Goal: Task Accomplishment & Management: Use online tool/utility

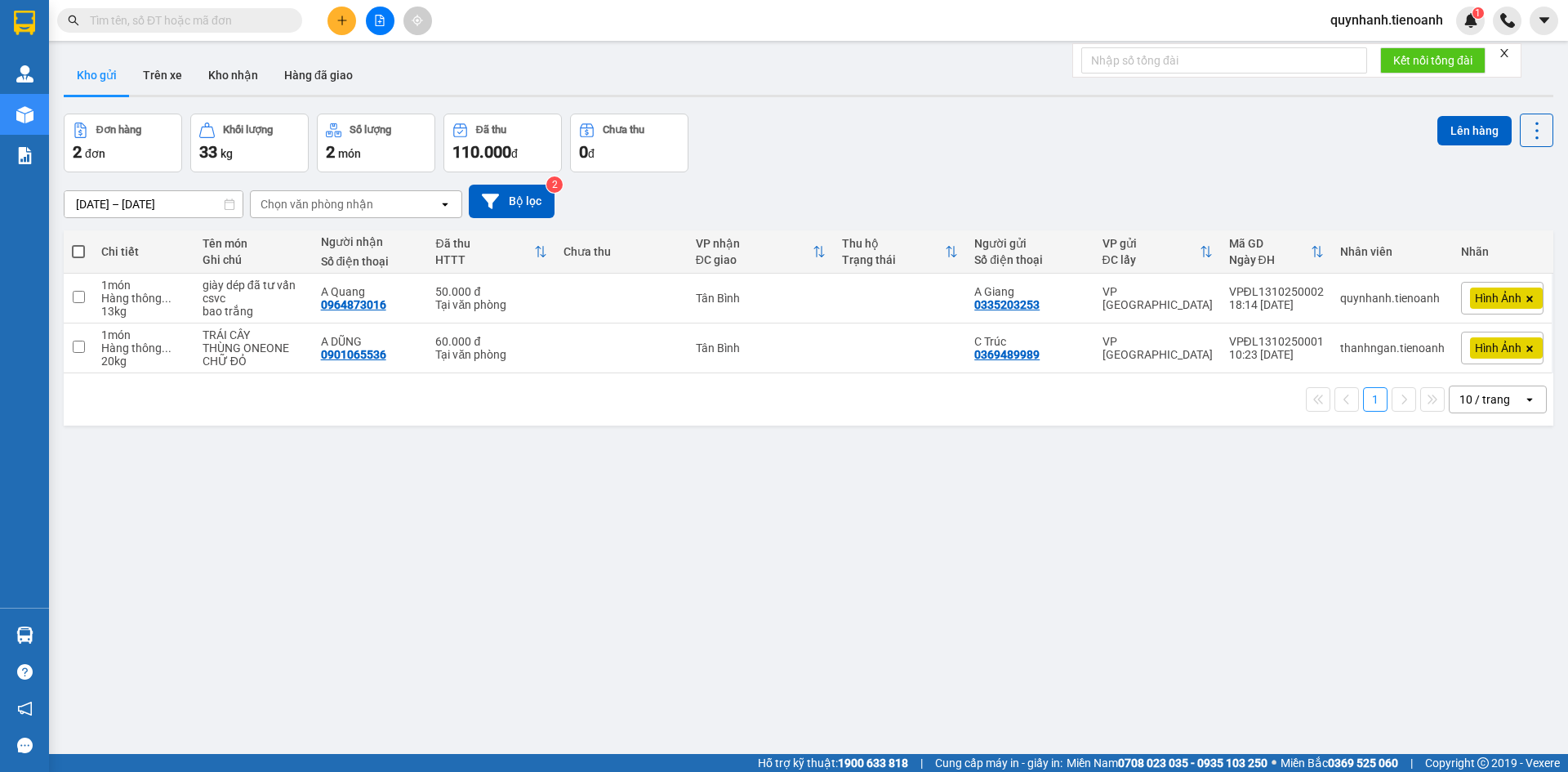
click at [280, 23] on input "text" at bounding box center [186, 20] width 193 height 18
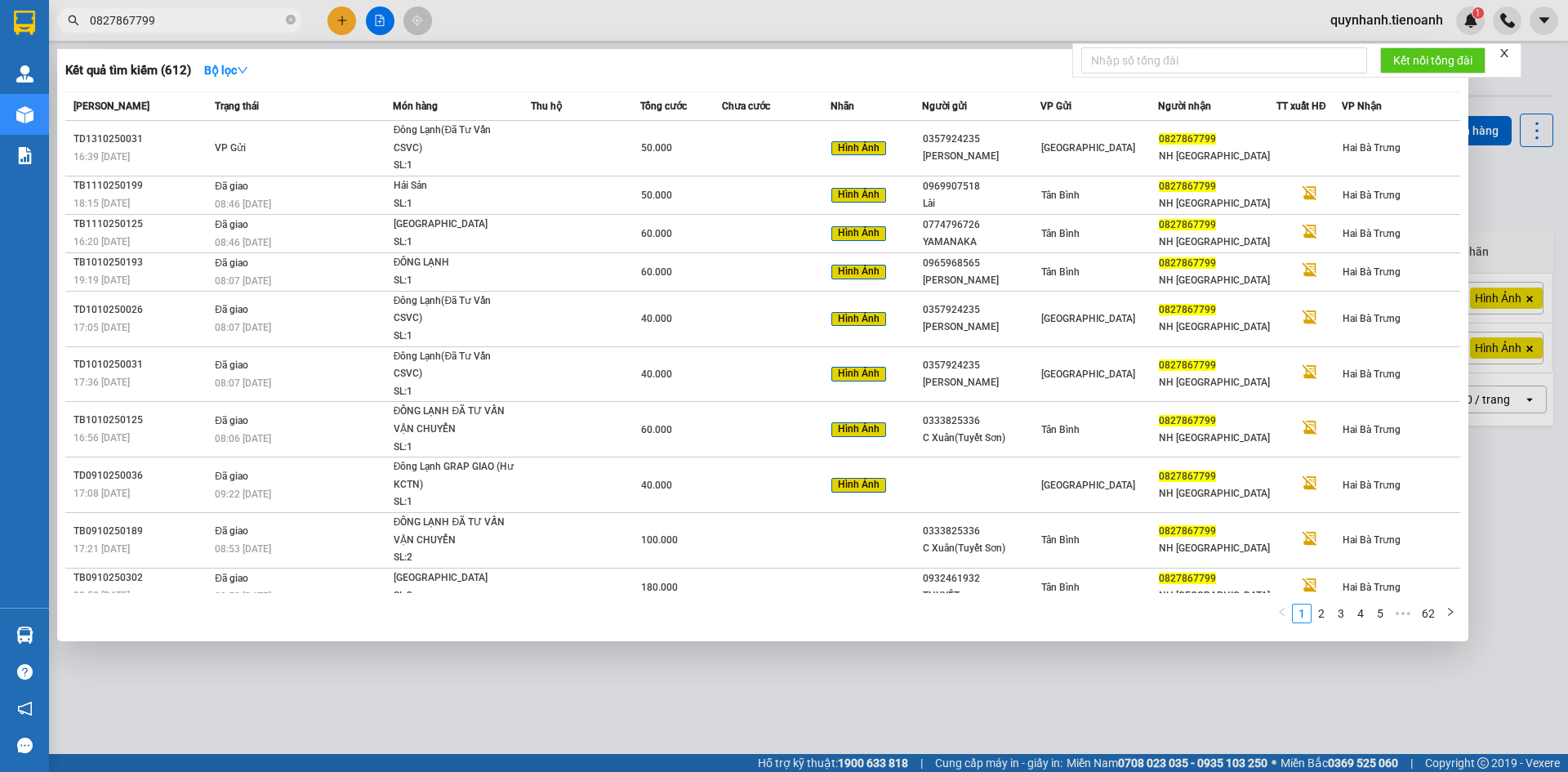
type input "0827867799"
click at [345, 12] on div at bounding box center [784, 386] width 1568 height 772
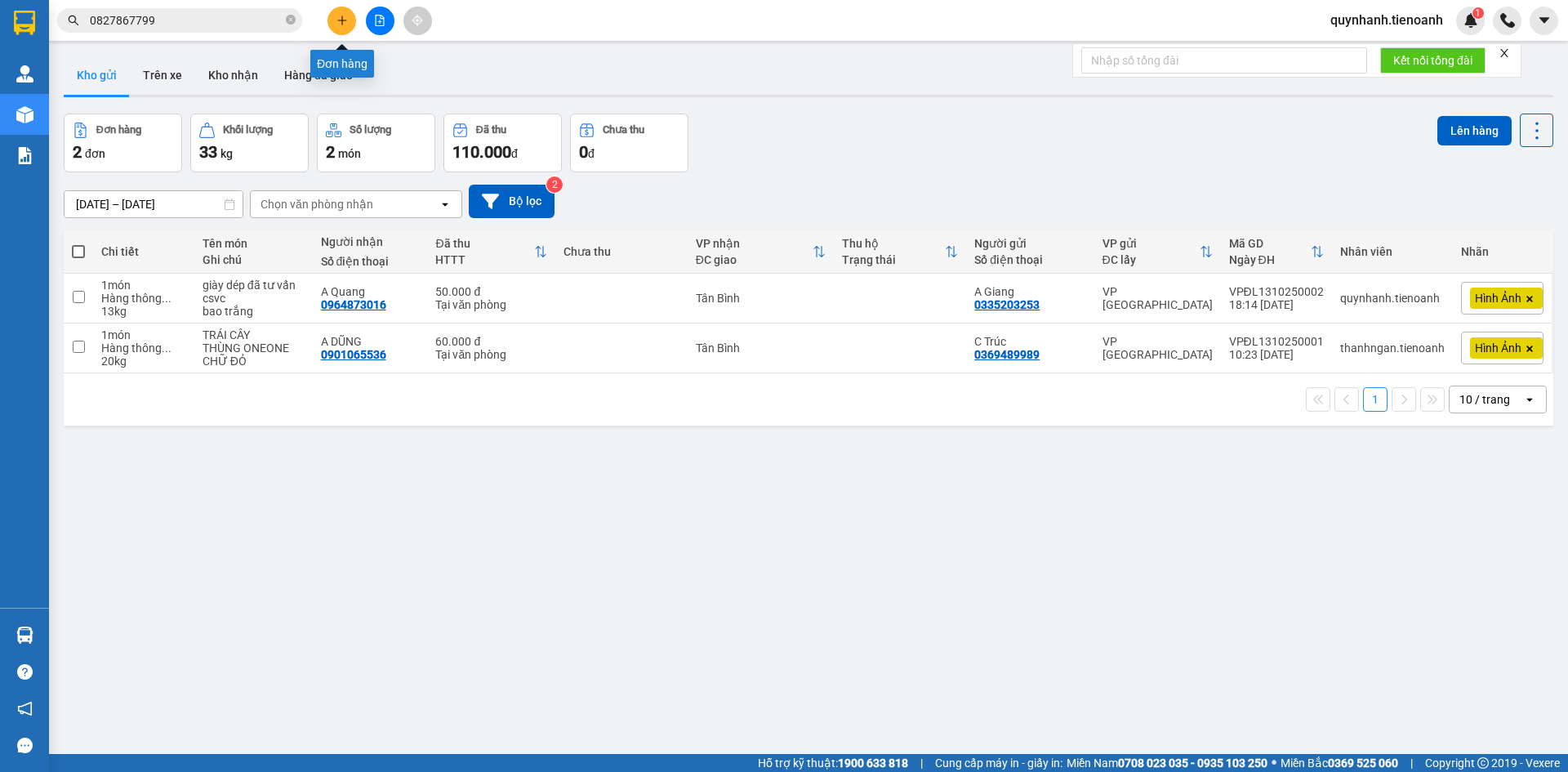
click at [345, 12] on button at bounding box center [341, 20] width 28 height 28
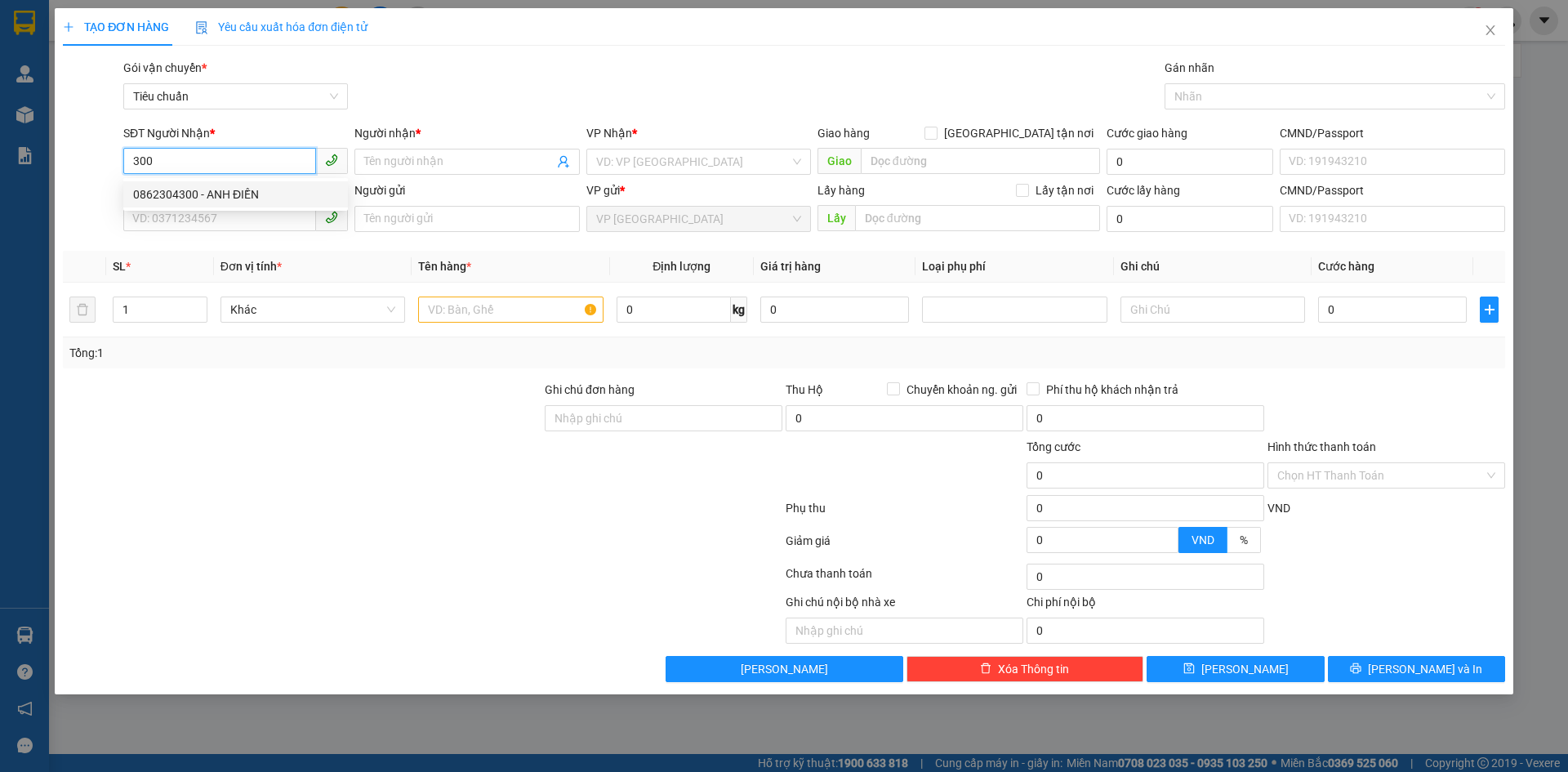
click at [236, 188] on div "0862304300 - ANH ĐIỀN" at bounding box center [236, 194] width 205 height 18
type input "0862304300"
type input "[PERSON_NAME]"
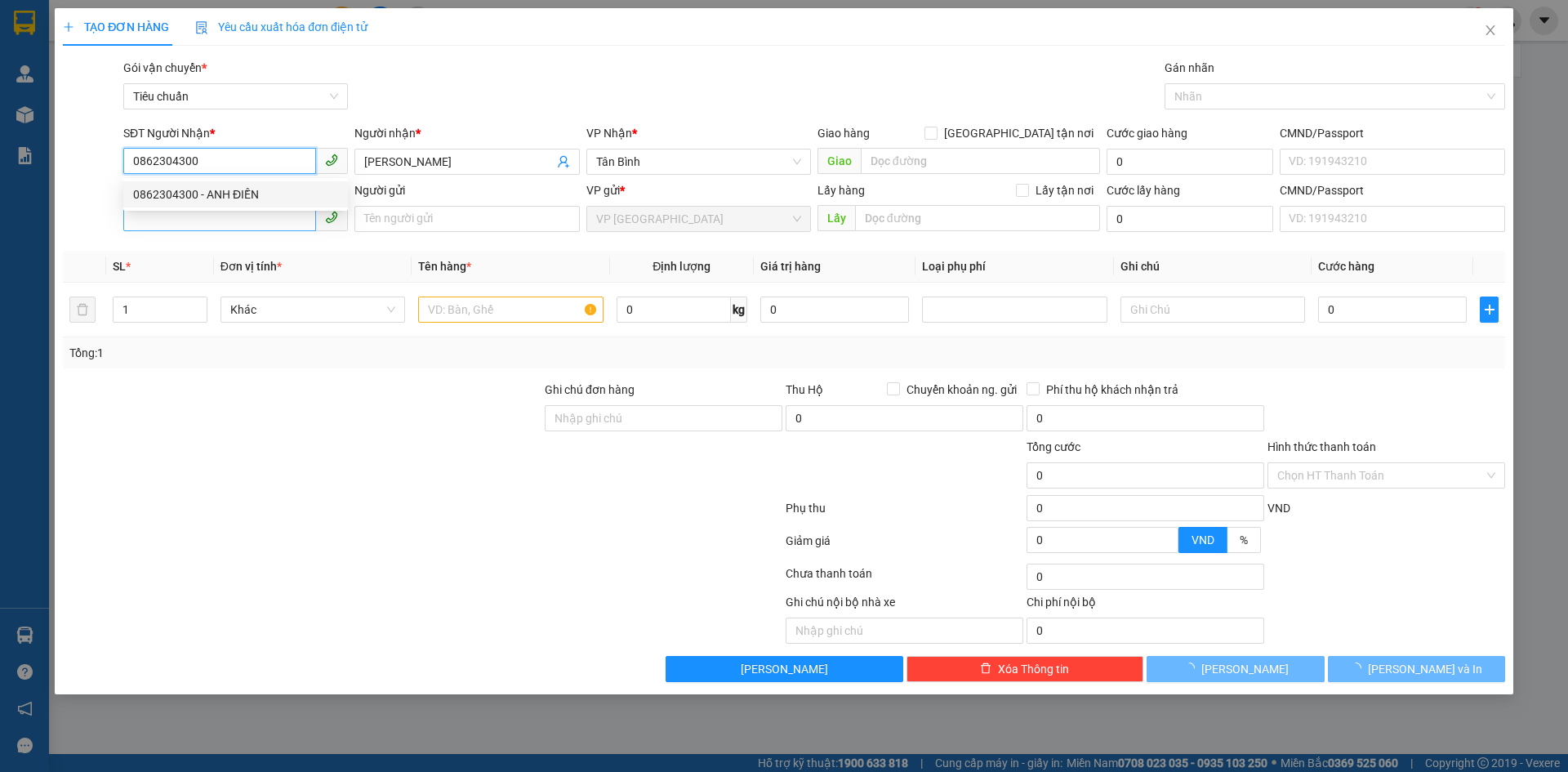
type input "40.000"
type input "0862304300"
click at [254, 223] on input "SĐT Người Gửi" at bounding box center [219, 218] width 193 height 26
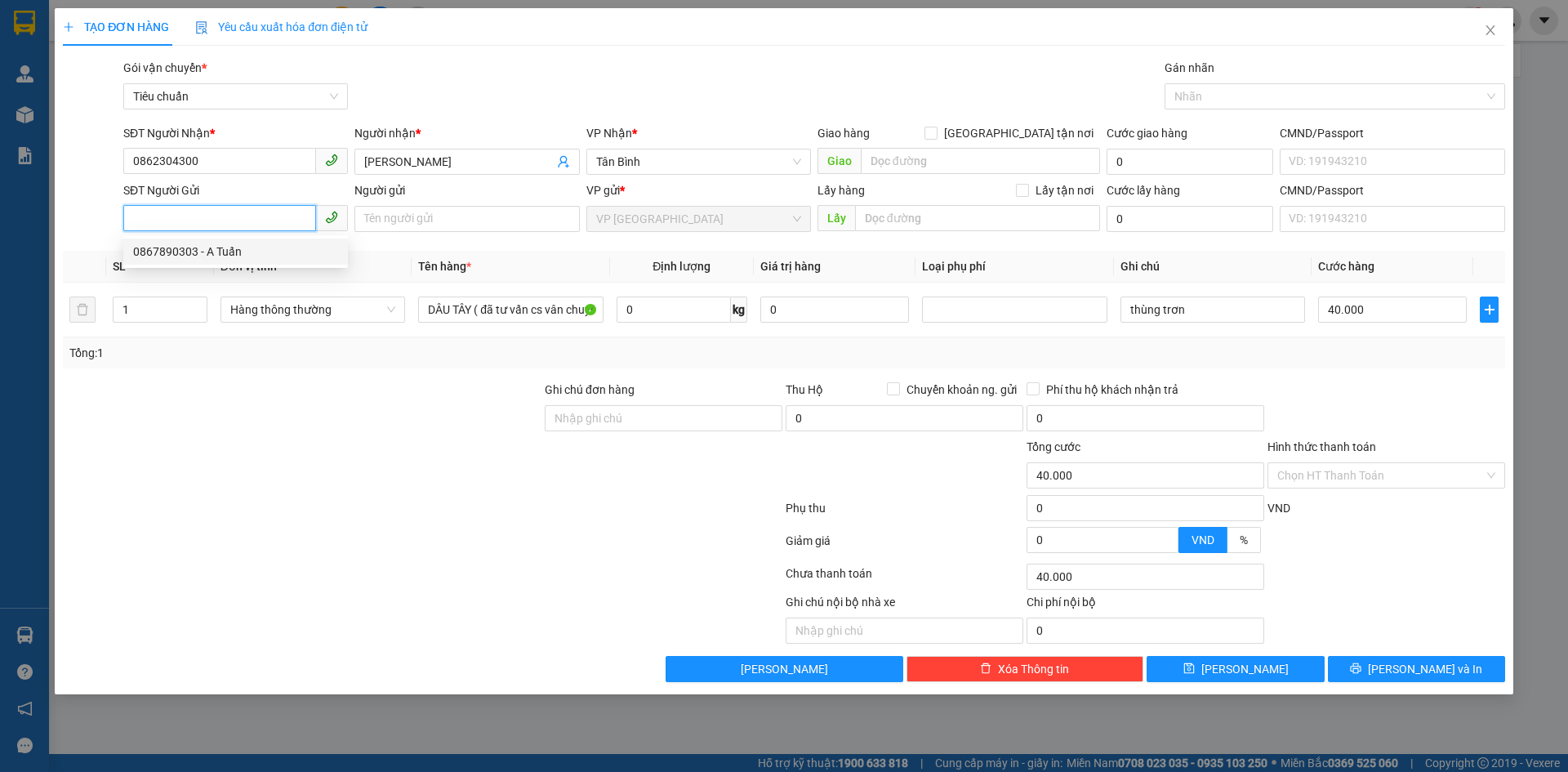
click at [231, 248] on div "0867890303 - A Tuấn" at bounding box center [236, 251] width 205 height 18
type input "0867890303"
type input "A Tuấn"
click at [1379, 469] on input "Hình thức thanh toán" at bounding box center [1380, 475] width 207 height 25
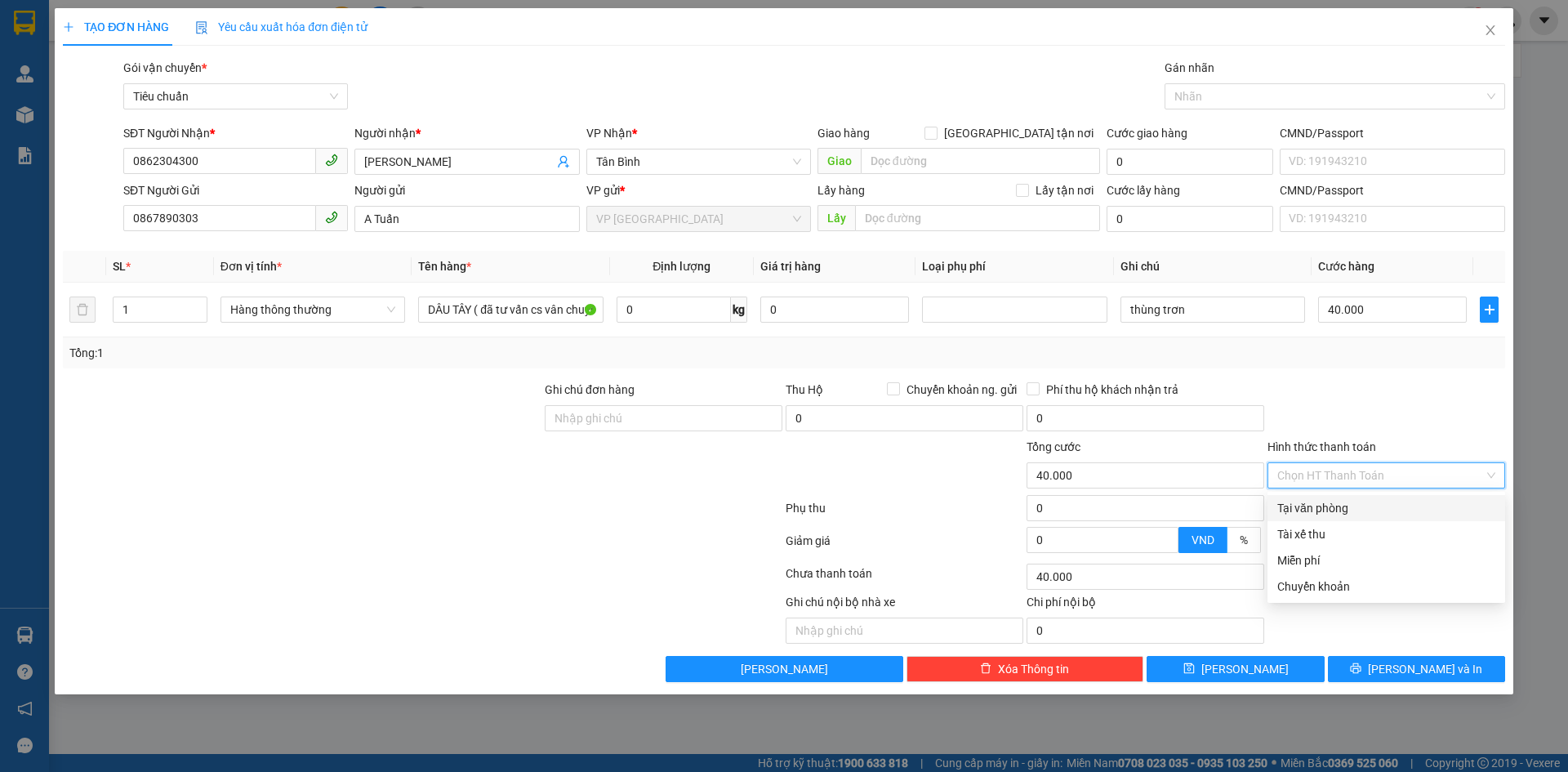
click at [1312, 507] on div "Tại văn phòng" at bounding box center [1385, 507] width 218 height 18
type input "0"
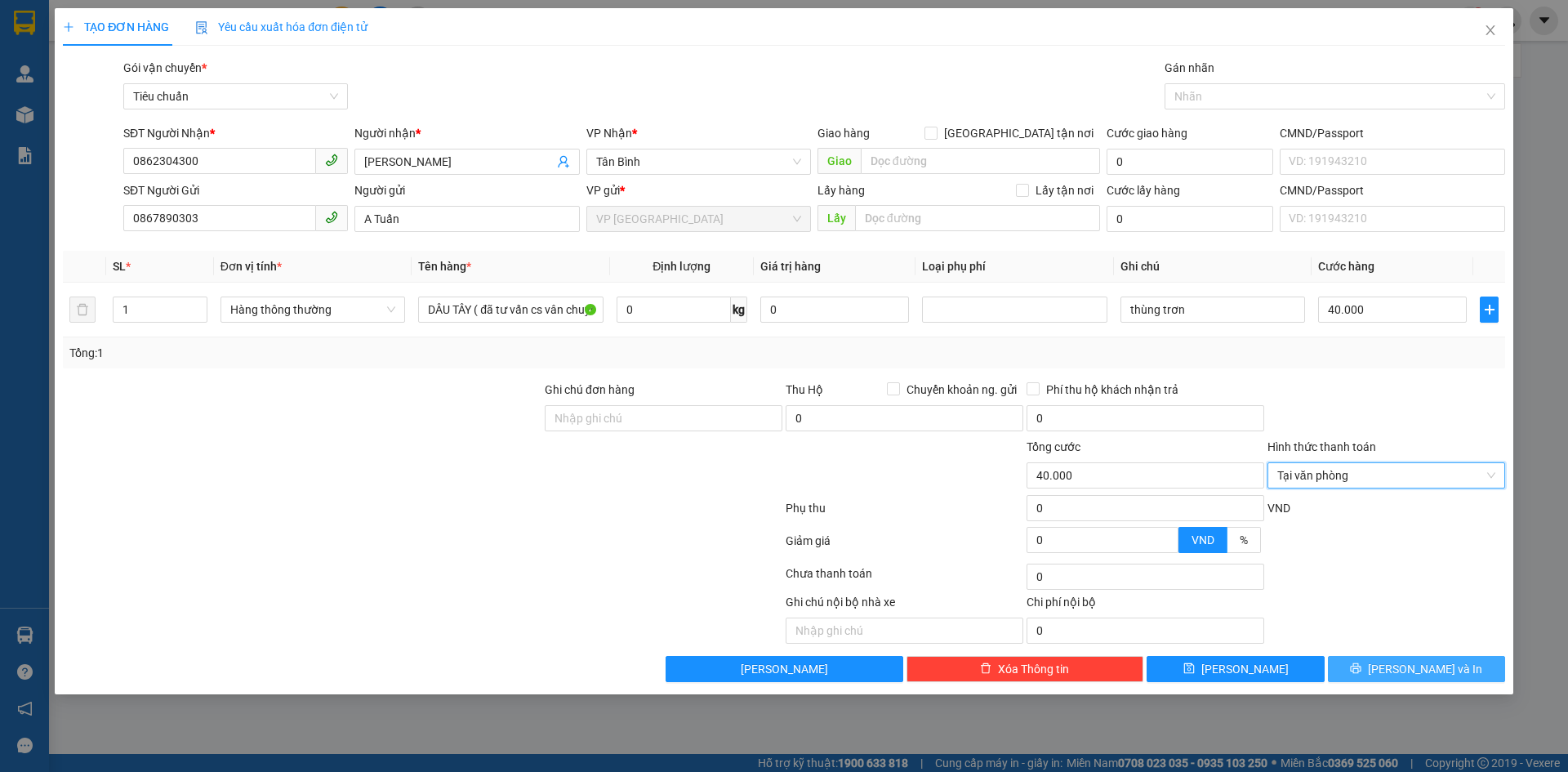
click at [1361, 667] on icon "printer" at bounding box center [1355, 669] width 10 height 10
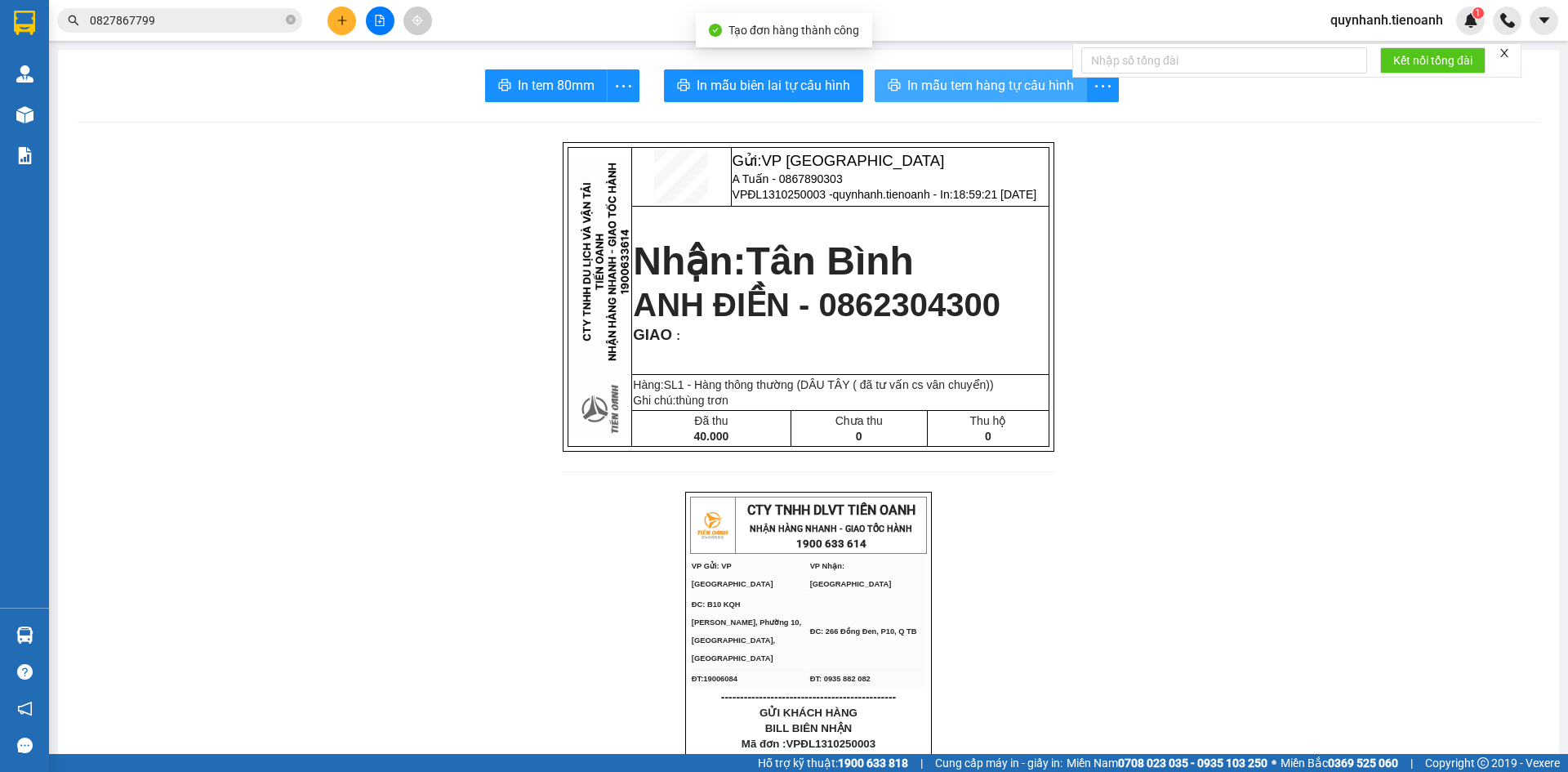
click at [965, 86] on span "In mẫu tem hàng tự cấu hình" at bounding box center [990, 85] width 166 height 20
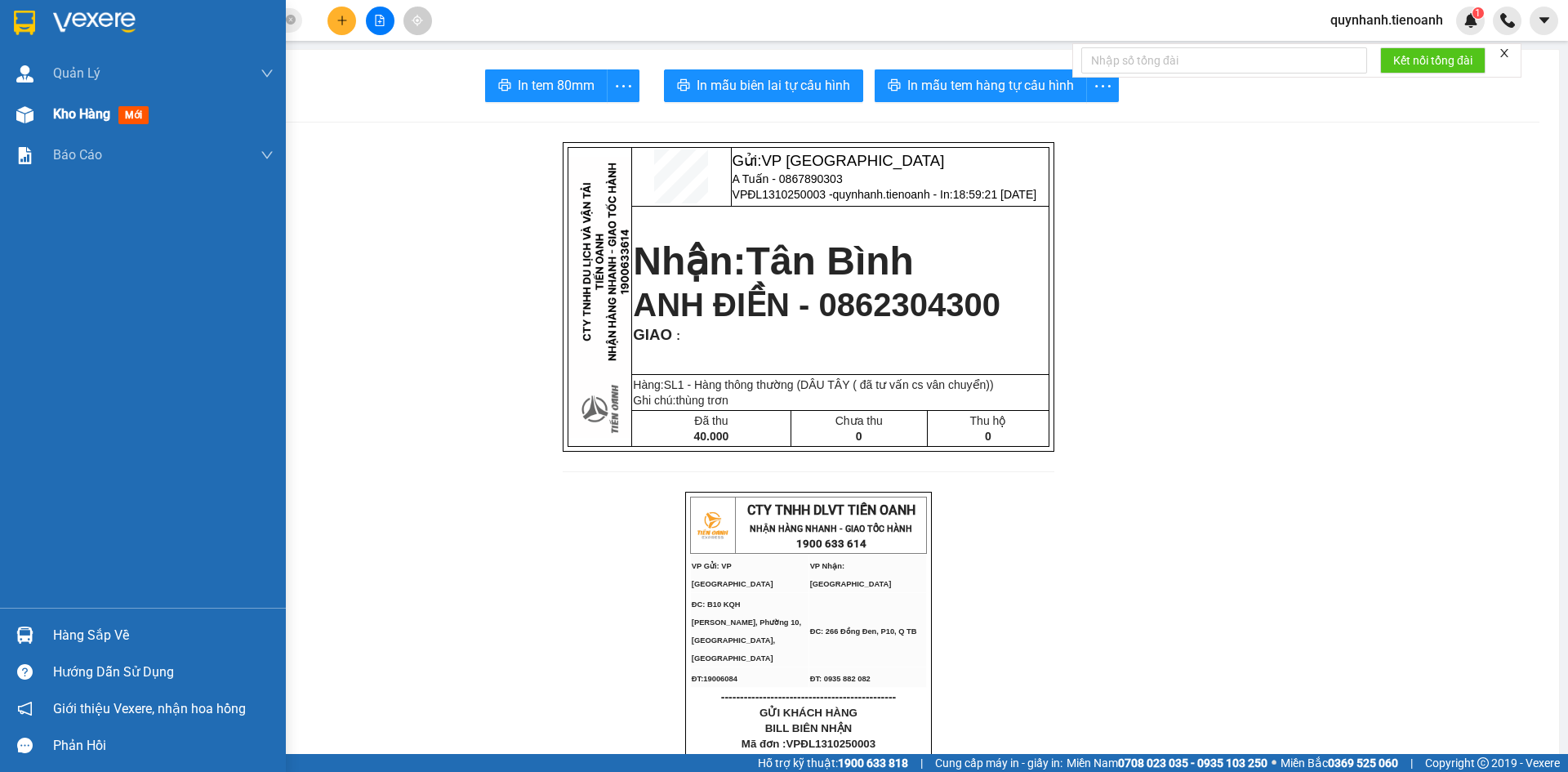
click at [120, 108] on span "mới" at bounding box center [133, 114] width 30 height 18
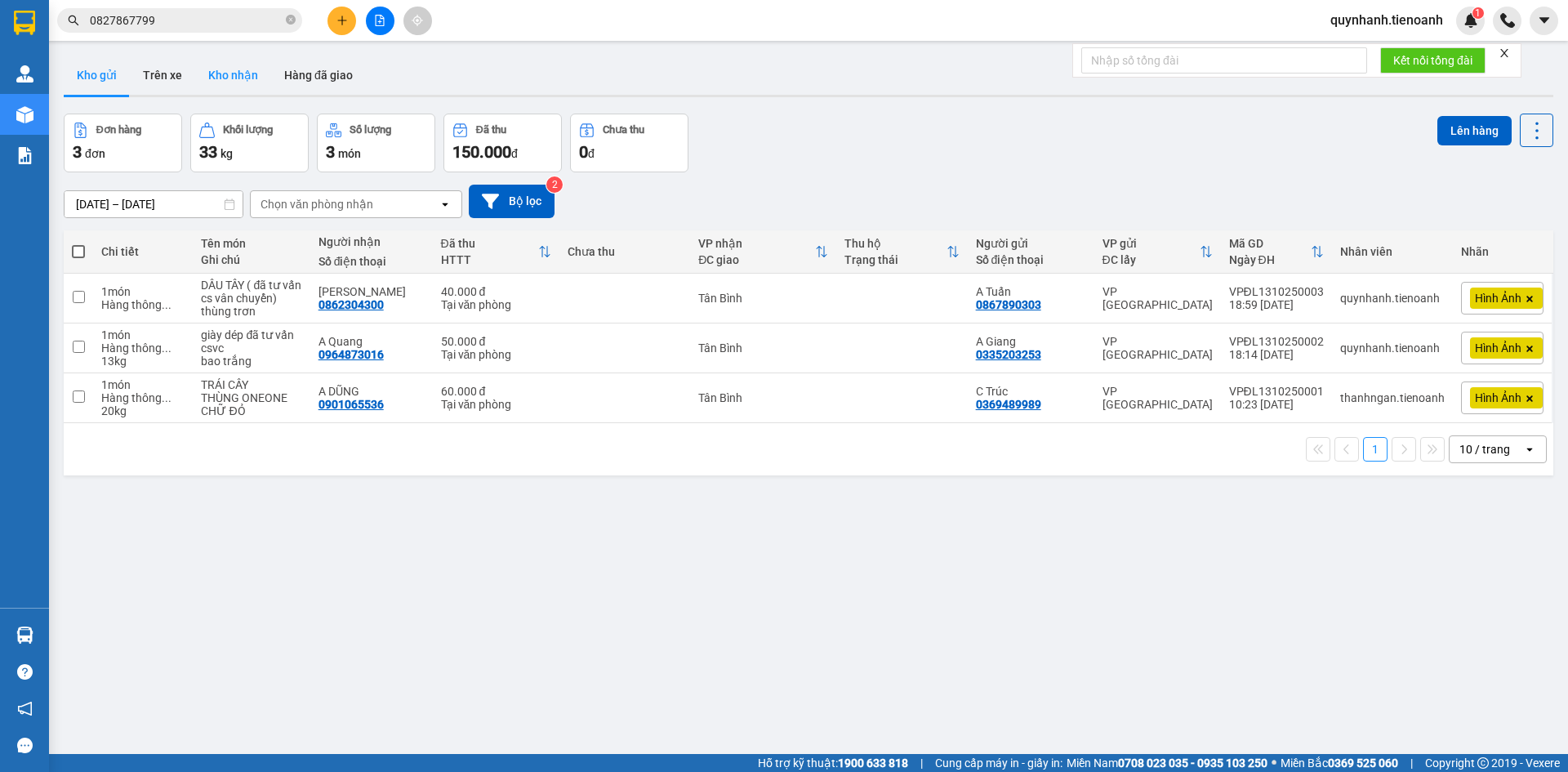
click at [242, 85] on button "Kho nhận" at bounding box center [233, 75] width 76 height 39
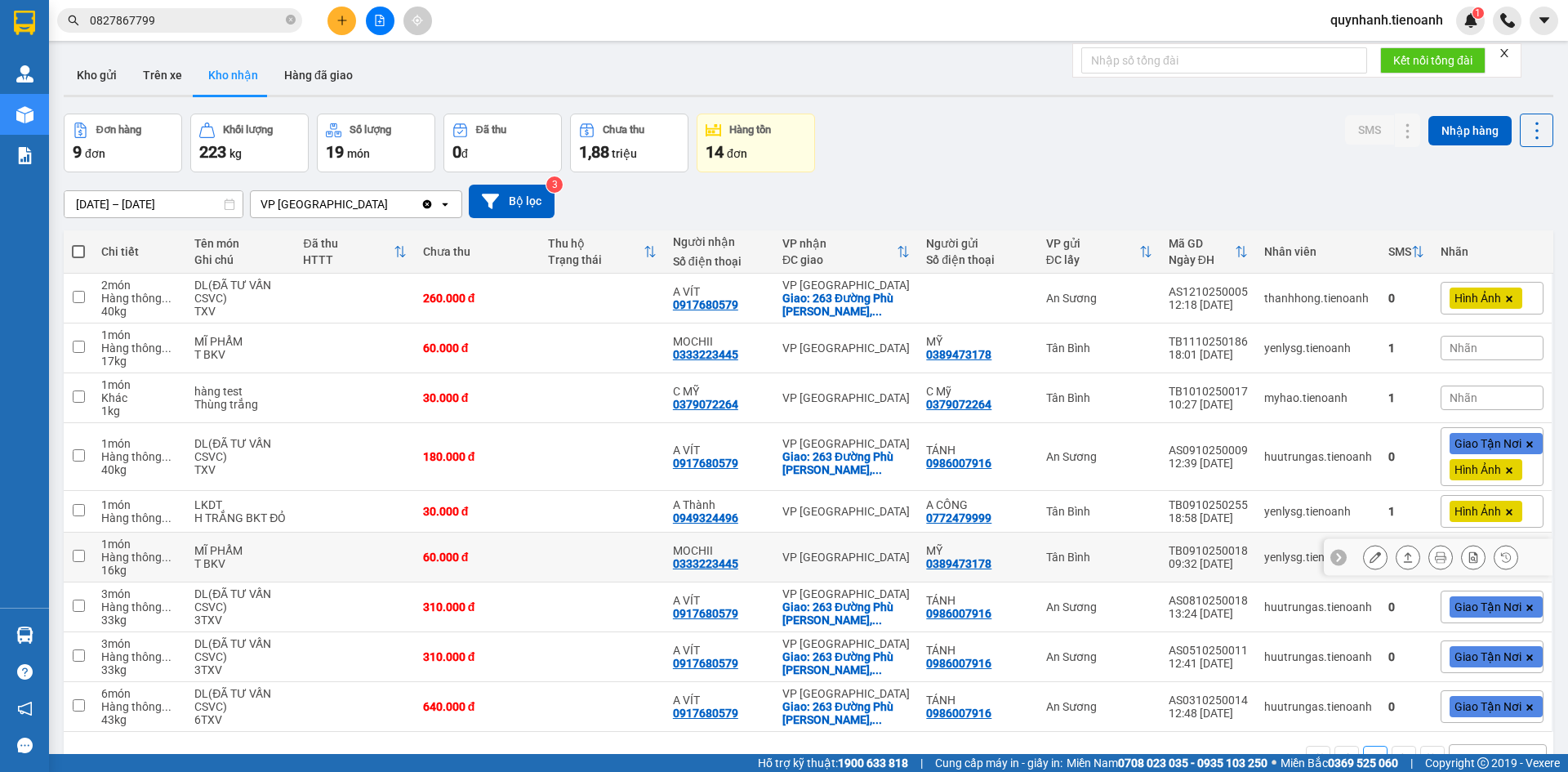
scroll to position [75, 0]
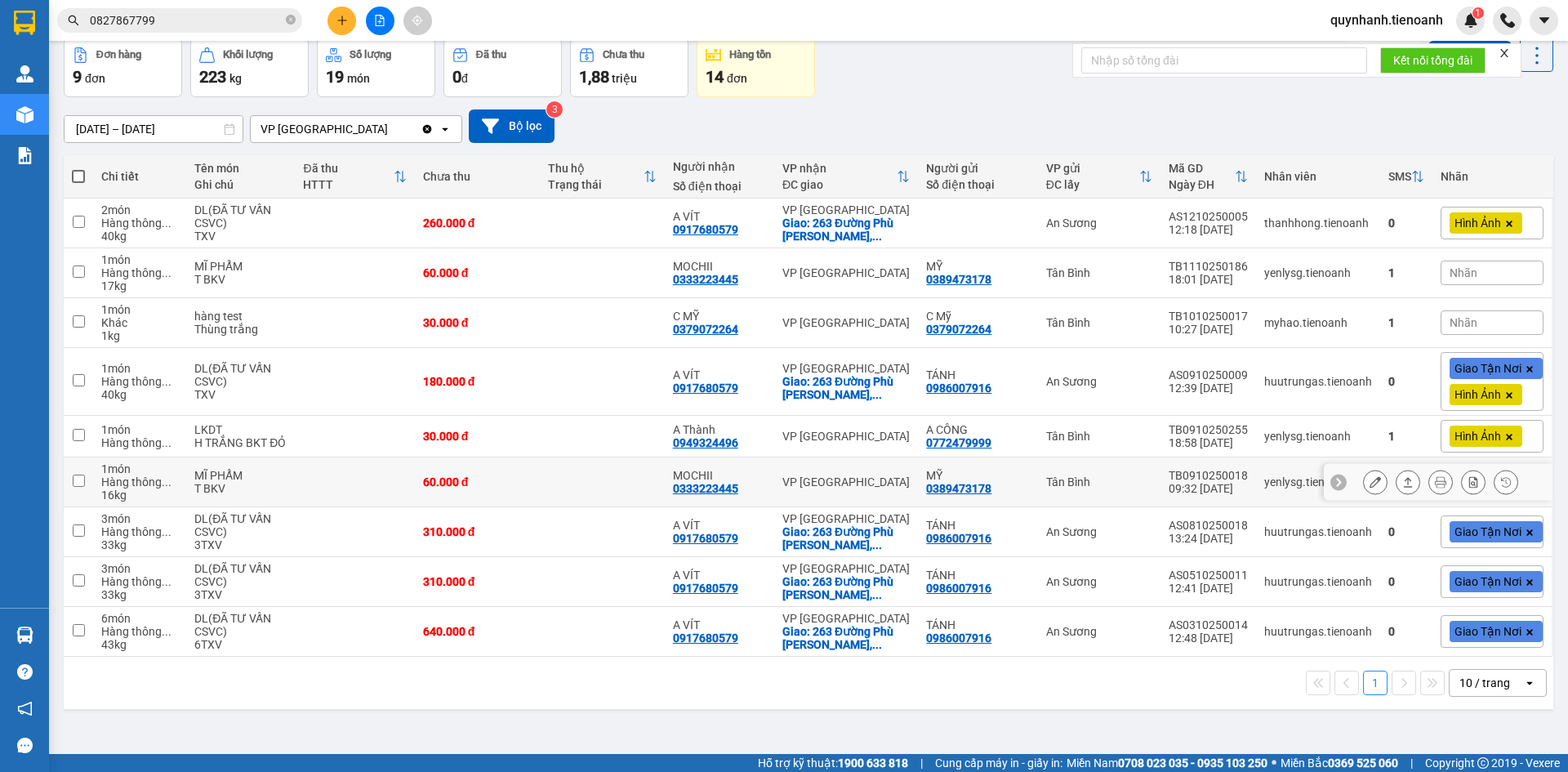
drag, startPoint x: 720, startPoint y: 491, endPoint x: 617, endPoint y: 735, distance: 264.8
click at [617, 735] on div "ver 1.8.146 Kho gửi Trên xe Kho nhận Hàng đã giao Đơn hàng 9 đơn Khối lượng 223…" at bounding box center [808, 360] width 1502 height 772
drag, startPoint x: 737, startPoint y: 488, endPoint x: 663, endPoint y: 492, distance: 74.1
click at [665, 492] on td "MOCHII 0333223445" at bounding box center [720, 482] width 109 height 50
checkbox input "true"
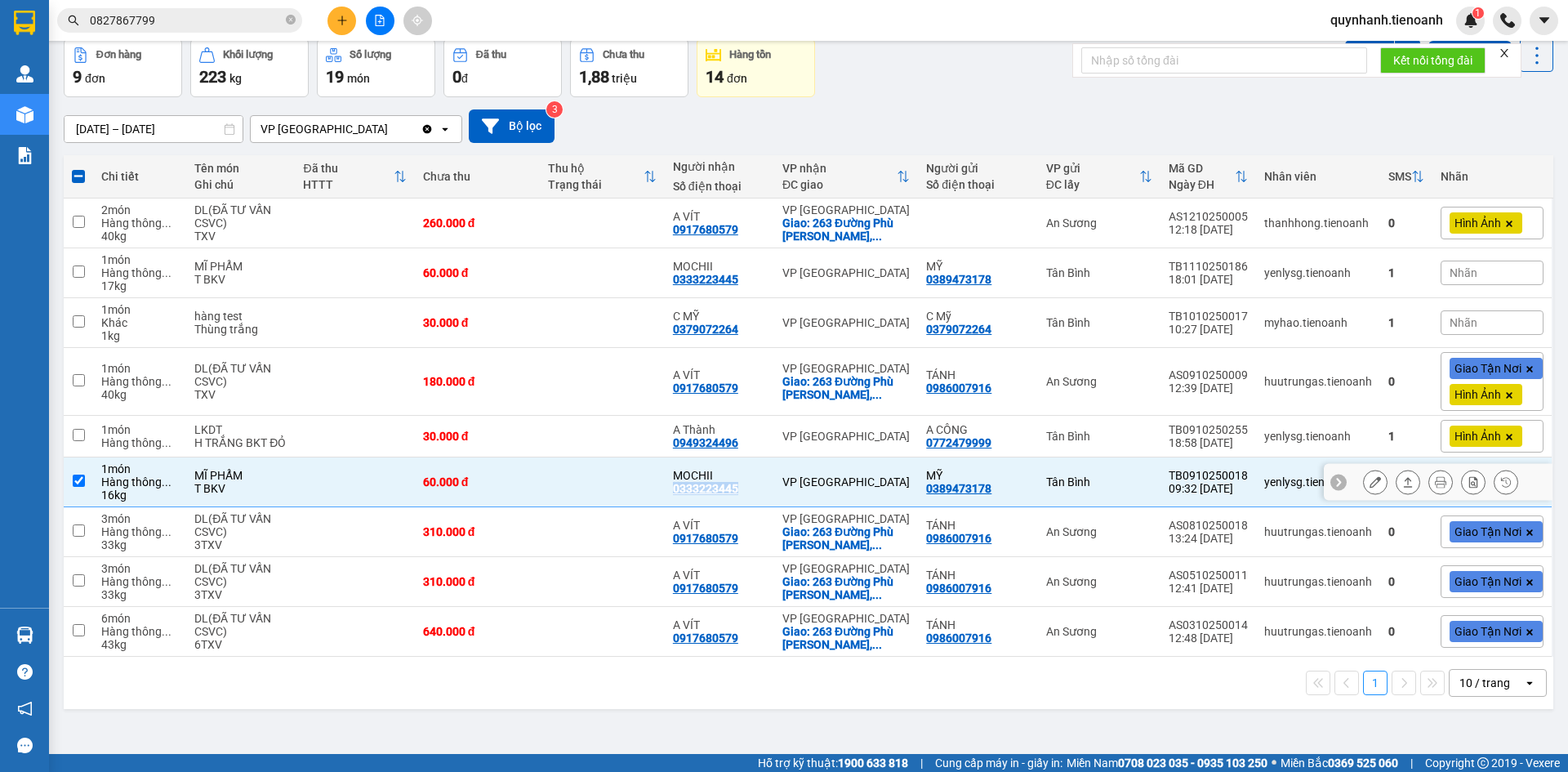
copy div "0333223445"
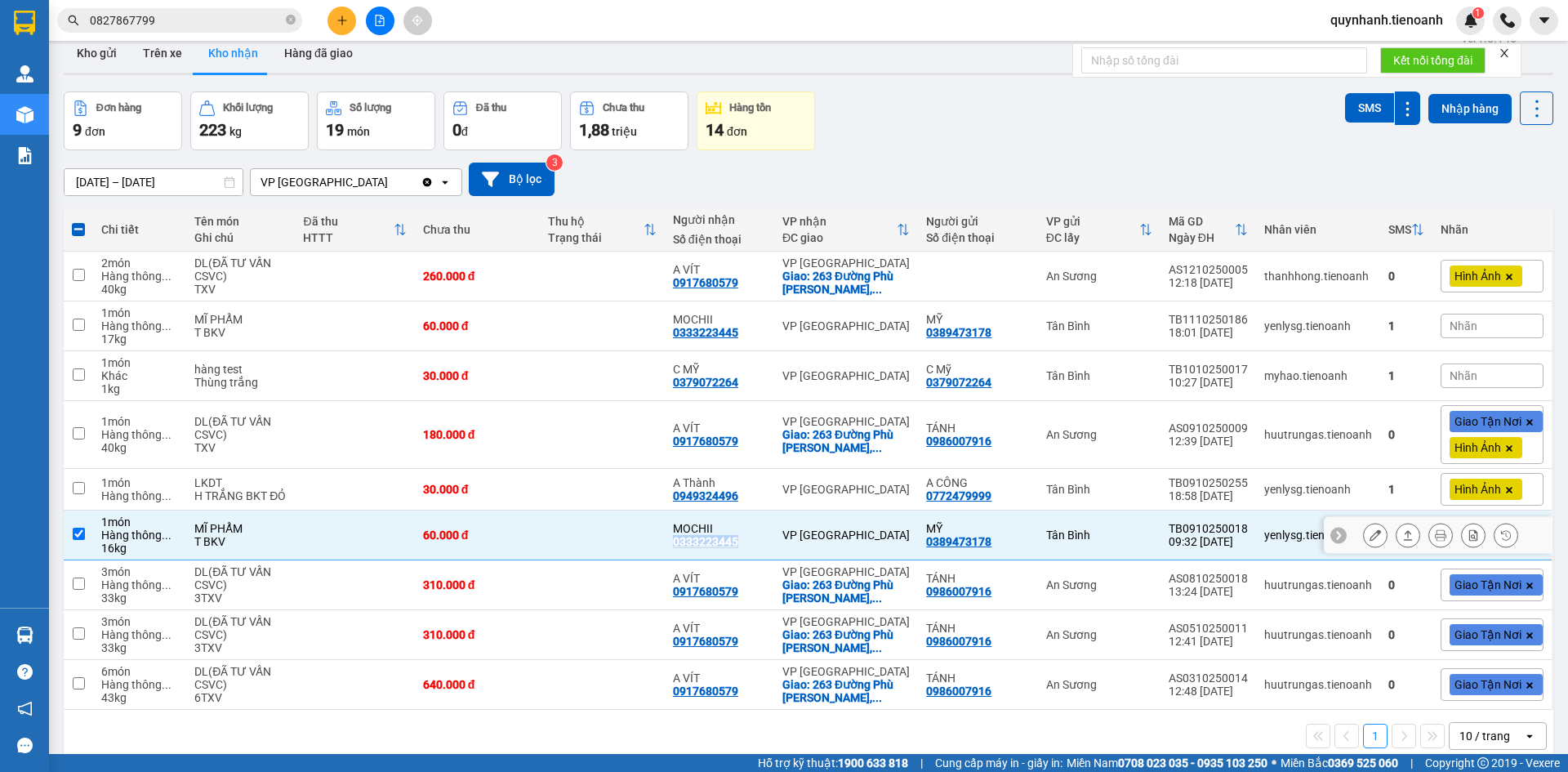
scroll to position [0, 0]
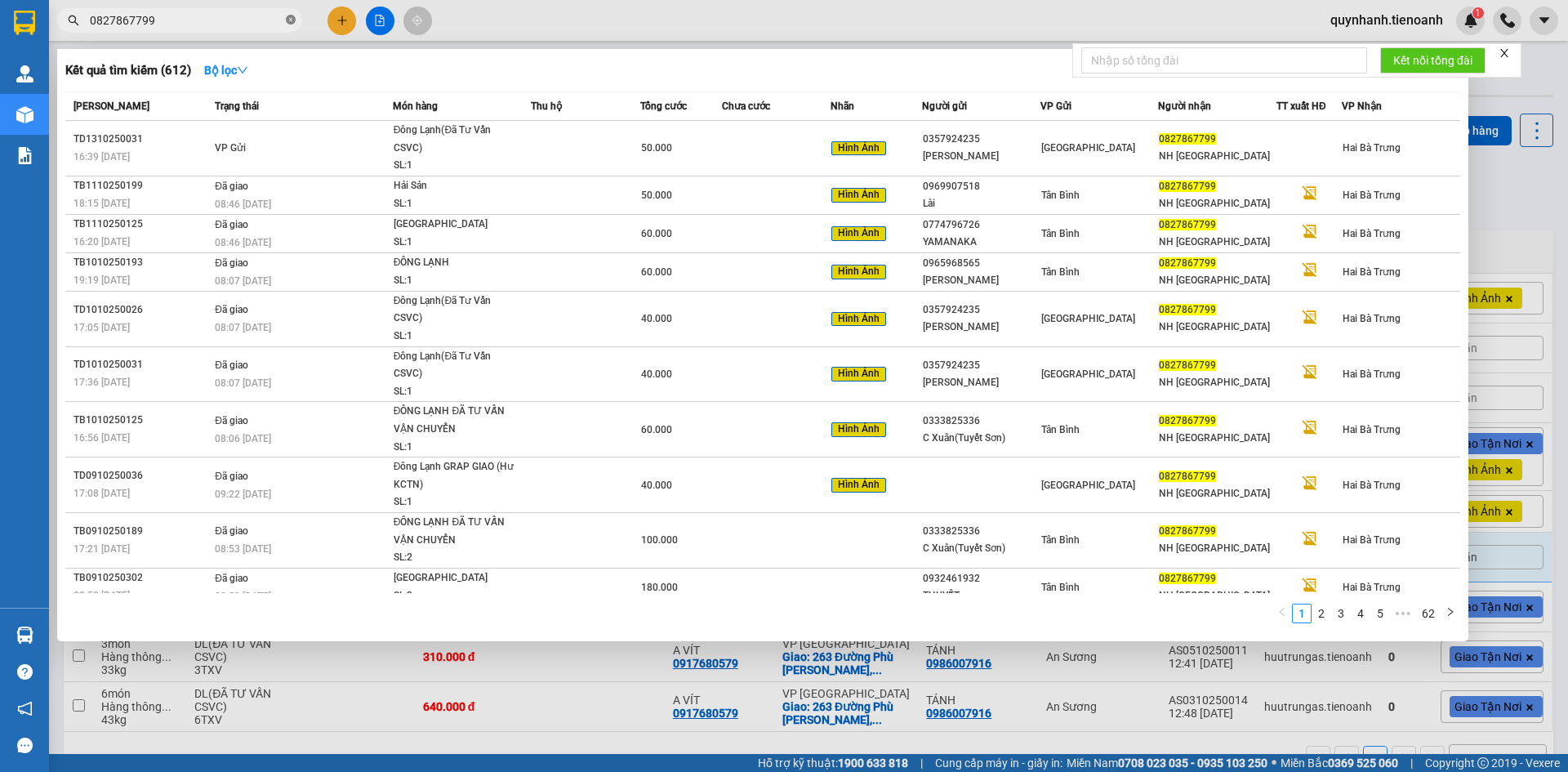
click at [288, 20] on icon "close-circle" at bounding box center [290, 19] width 9 height 9
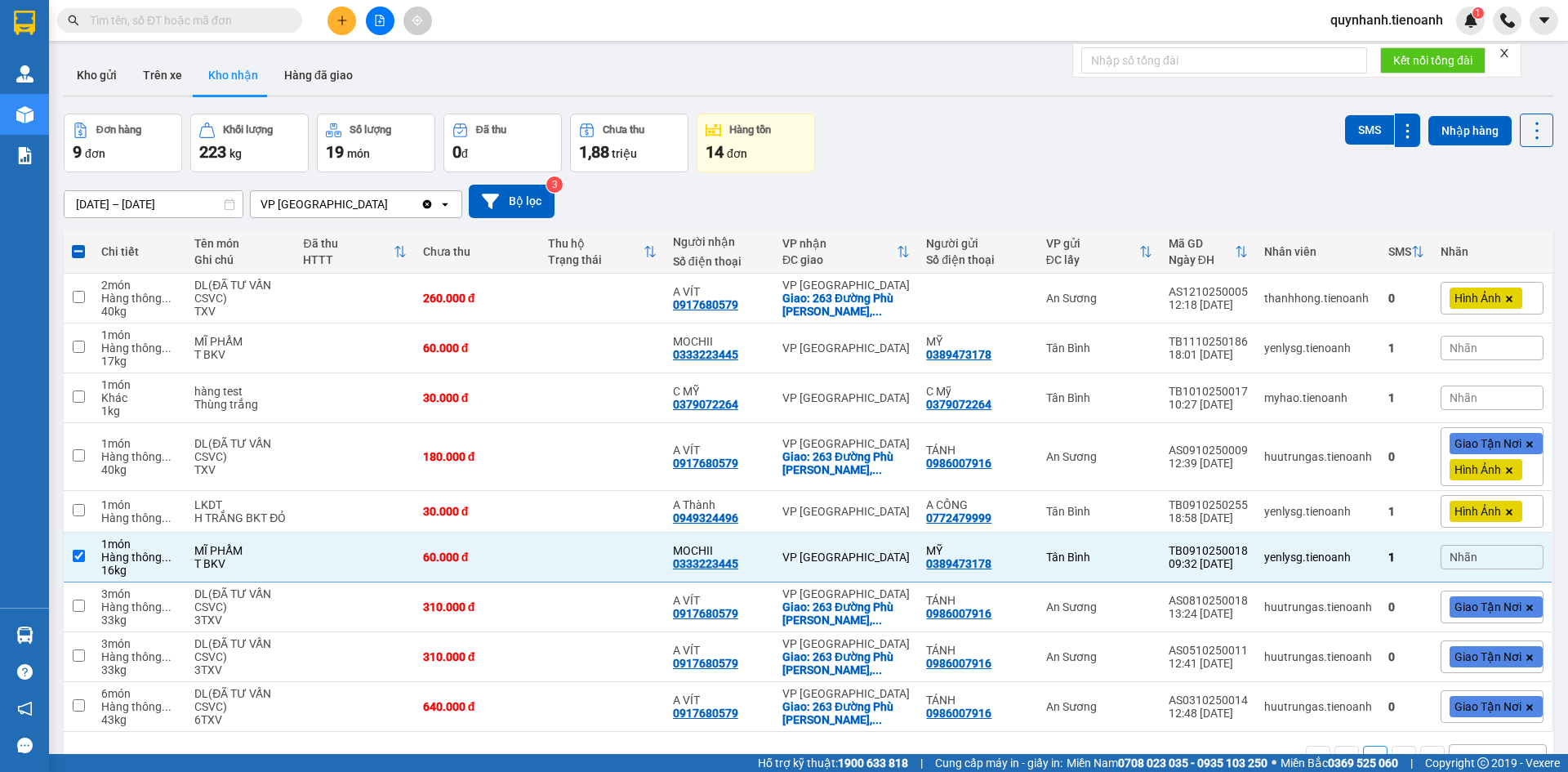
paste input "0333223445"
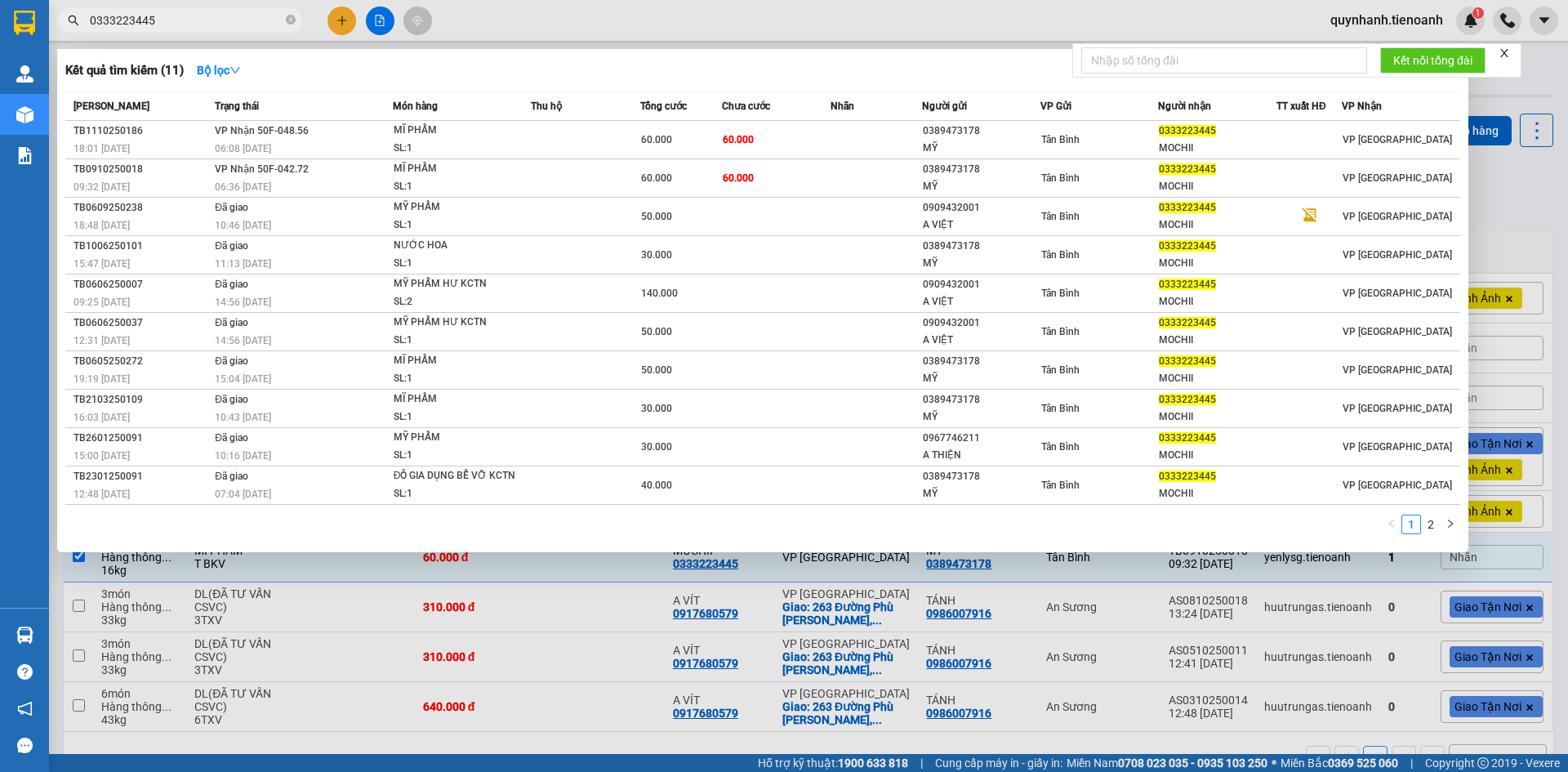
drag, startPoint x: 160, startPoint y: 20, endPoint x: 55, endPoint y: 4, distance: 106.2
click at [55, 7] on div "Kết quả tìm kiếm ( 11 ) Bộ lọc Mã ĐH Trạng thái Món hàng Thu hộ Tổng cước Chưa …" at bounding box center [159, 20] width 318 height 28
type input "0333223445"
click at [509, 12] on div at bounding box center [784, 386] width 1568 height 772
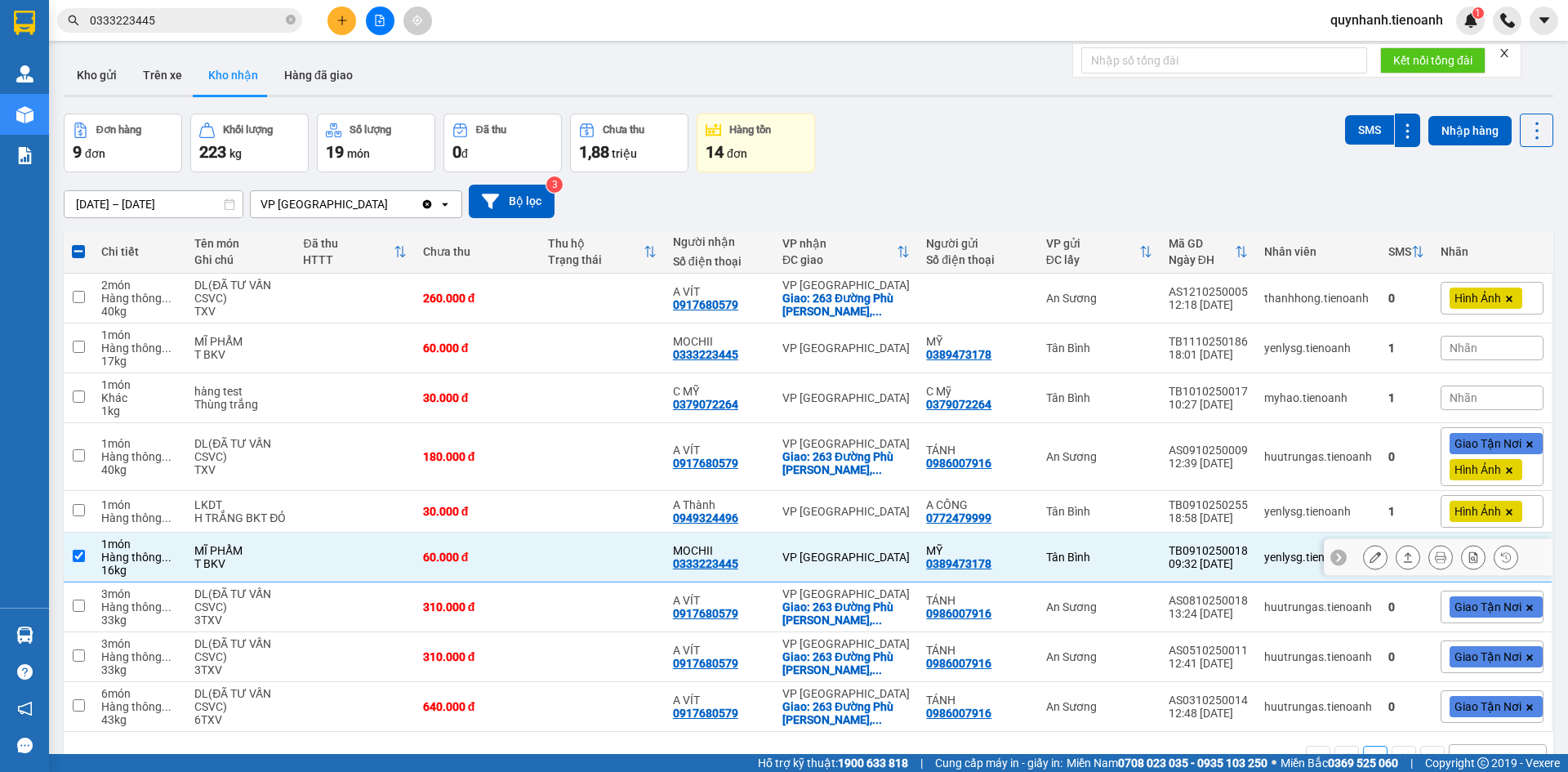
click at [80, 554] on input "checkbox" at bounding box center [79, 556] width 12 height 12
checkbox input "false"
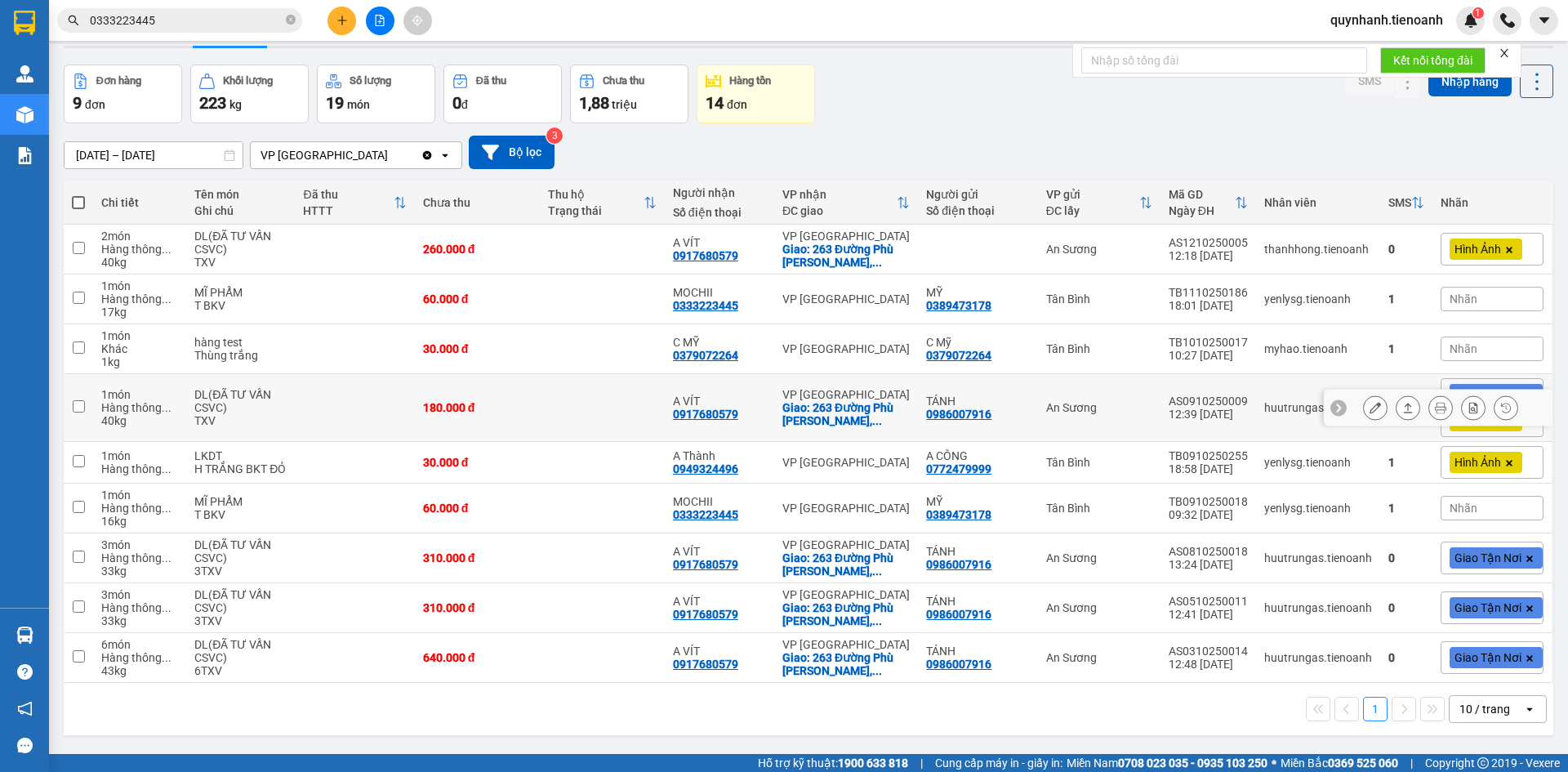
scroll to position [75, 0]
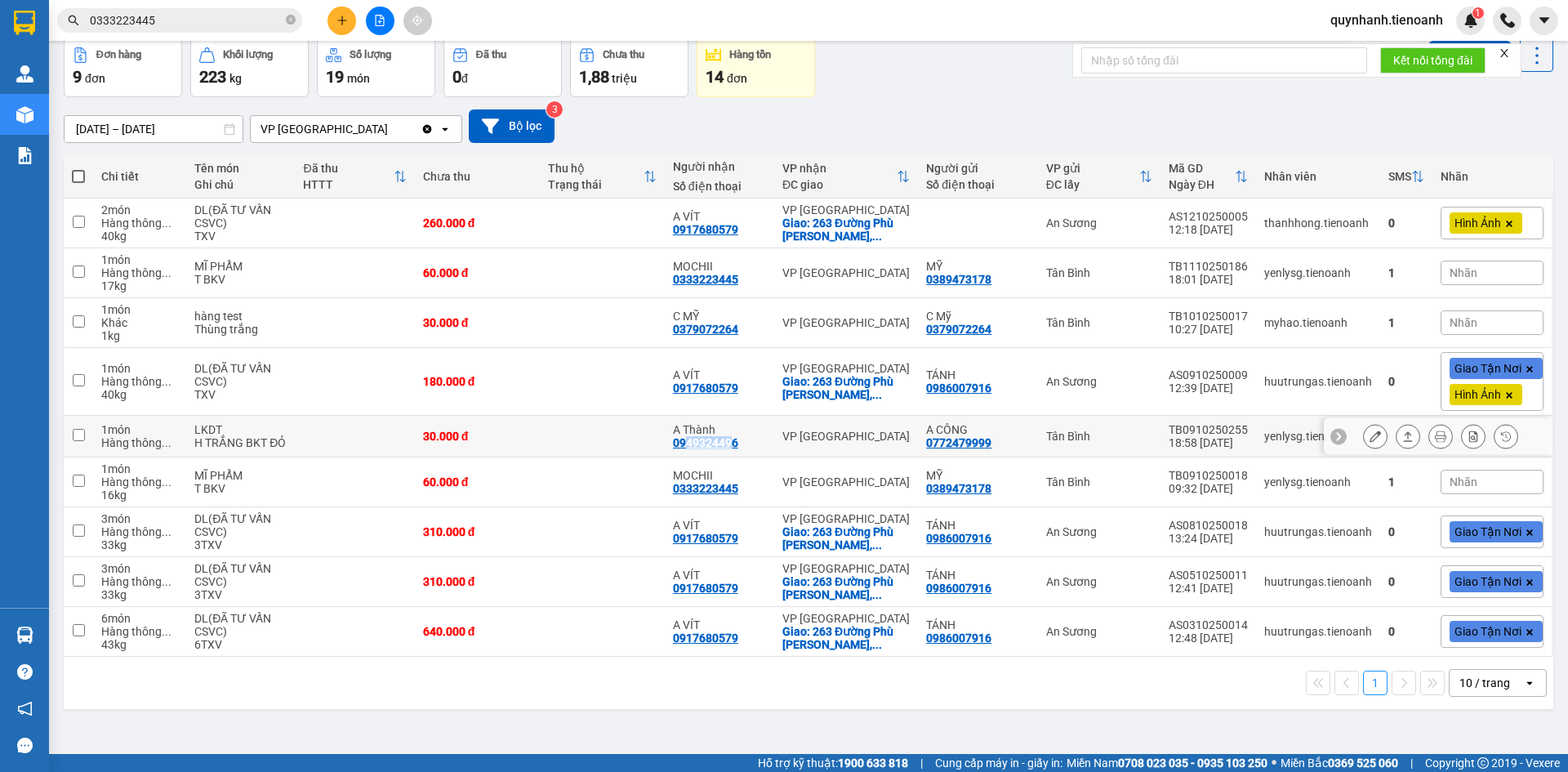
click at [686, 442] on div "0949324496" at bounding box center [705, 442] width 66 height 13
click at [744, 455] on td "A Thành 0949324496" at bounding box center [720, 436] width 109 height 42
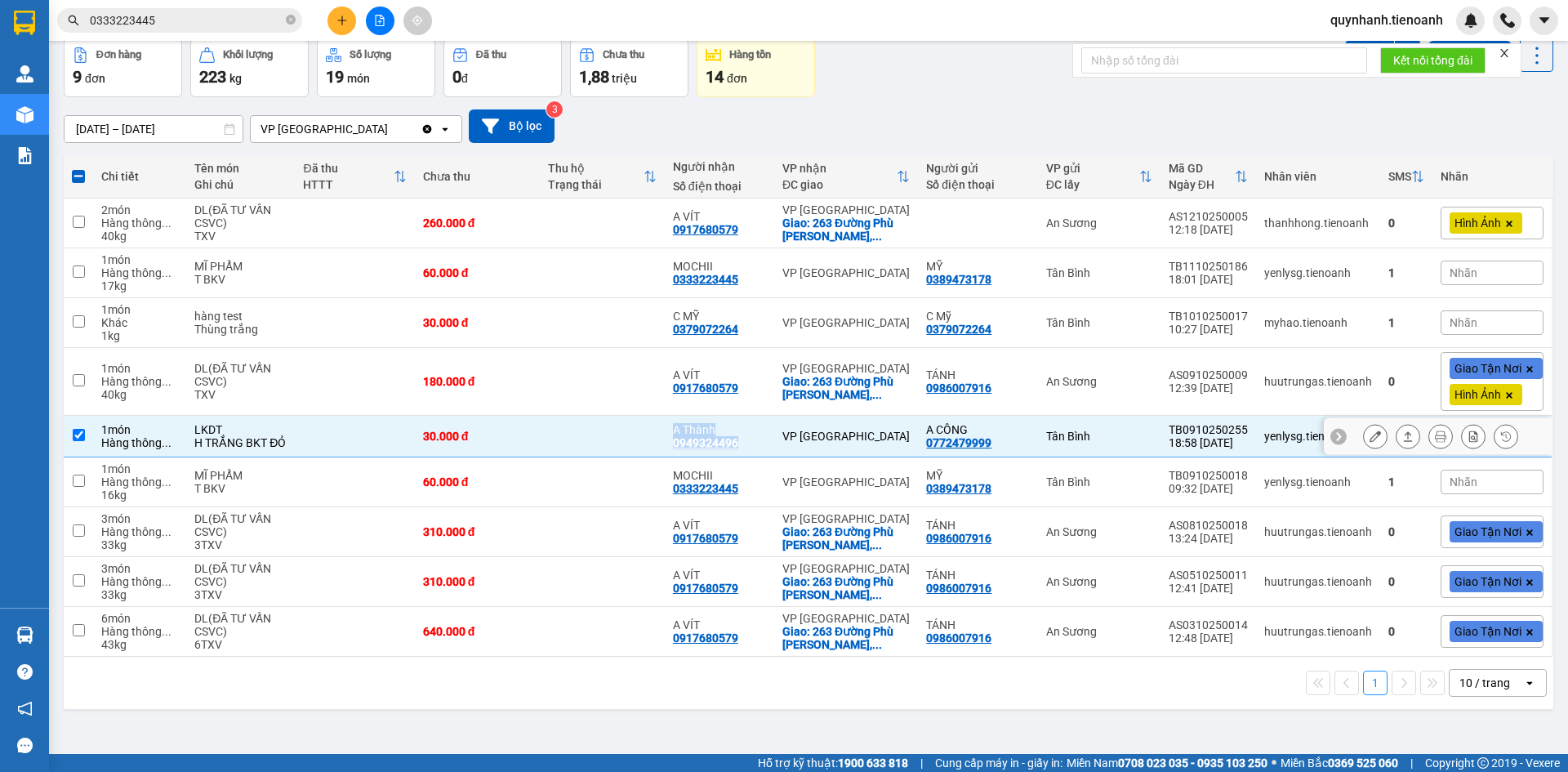
drag, startPoint x: 741, startPoint y: 443, endPoint x: 656, endPoint y: 442, distance: 85.0
click at [656, 442] on tr "1 món Hàng thông ... LKDT H TRẮNG BKT ĐỎ 30.000 đ A Thành 0949324496 VP [GEOGRA…" at bounding box center [808, 436] width 1489 height 42
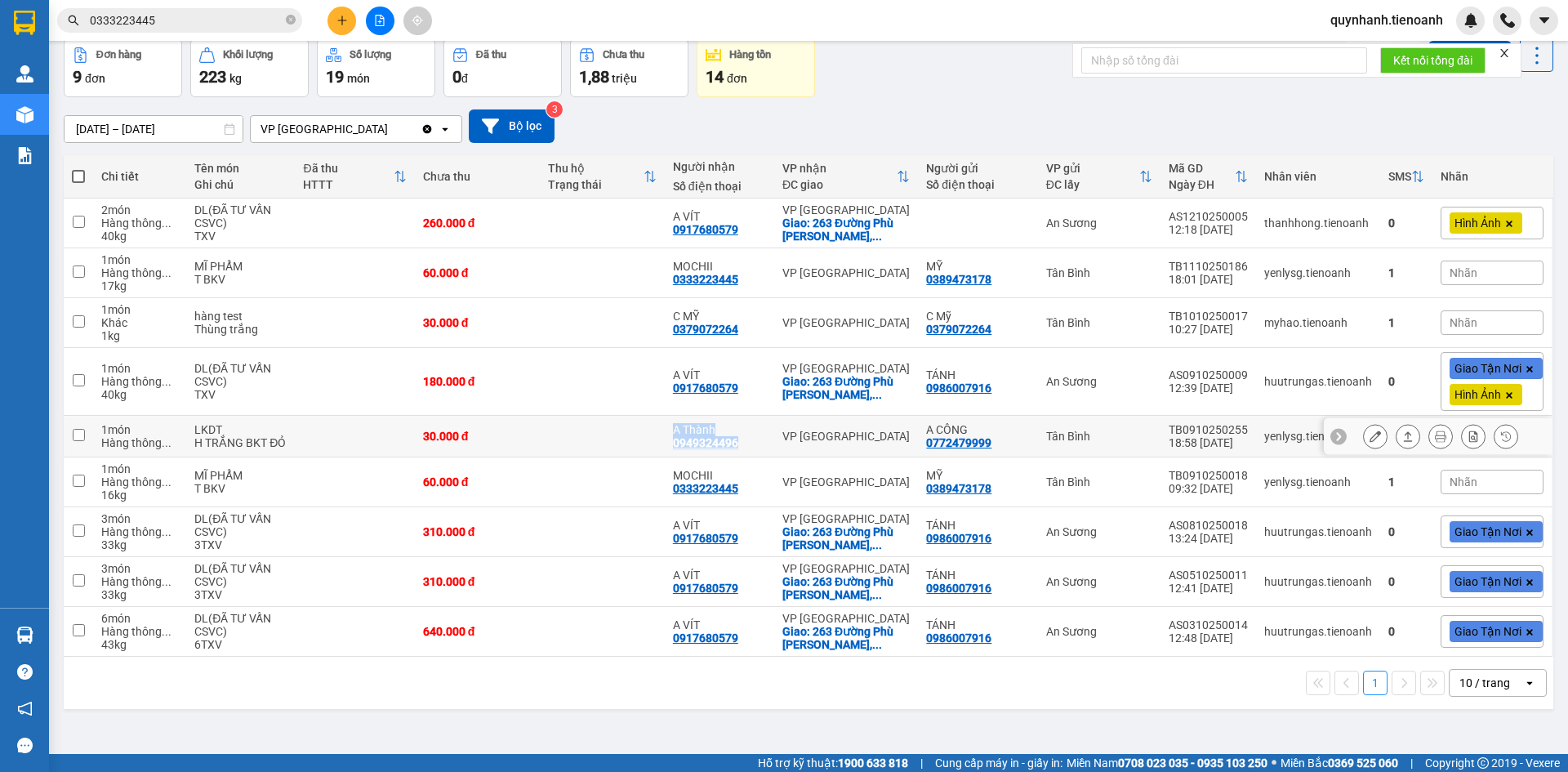
click at [667, 444] on td "A Thành 0949324496" at bounding box center [720, 436] width 109 height 42
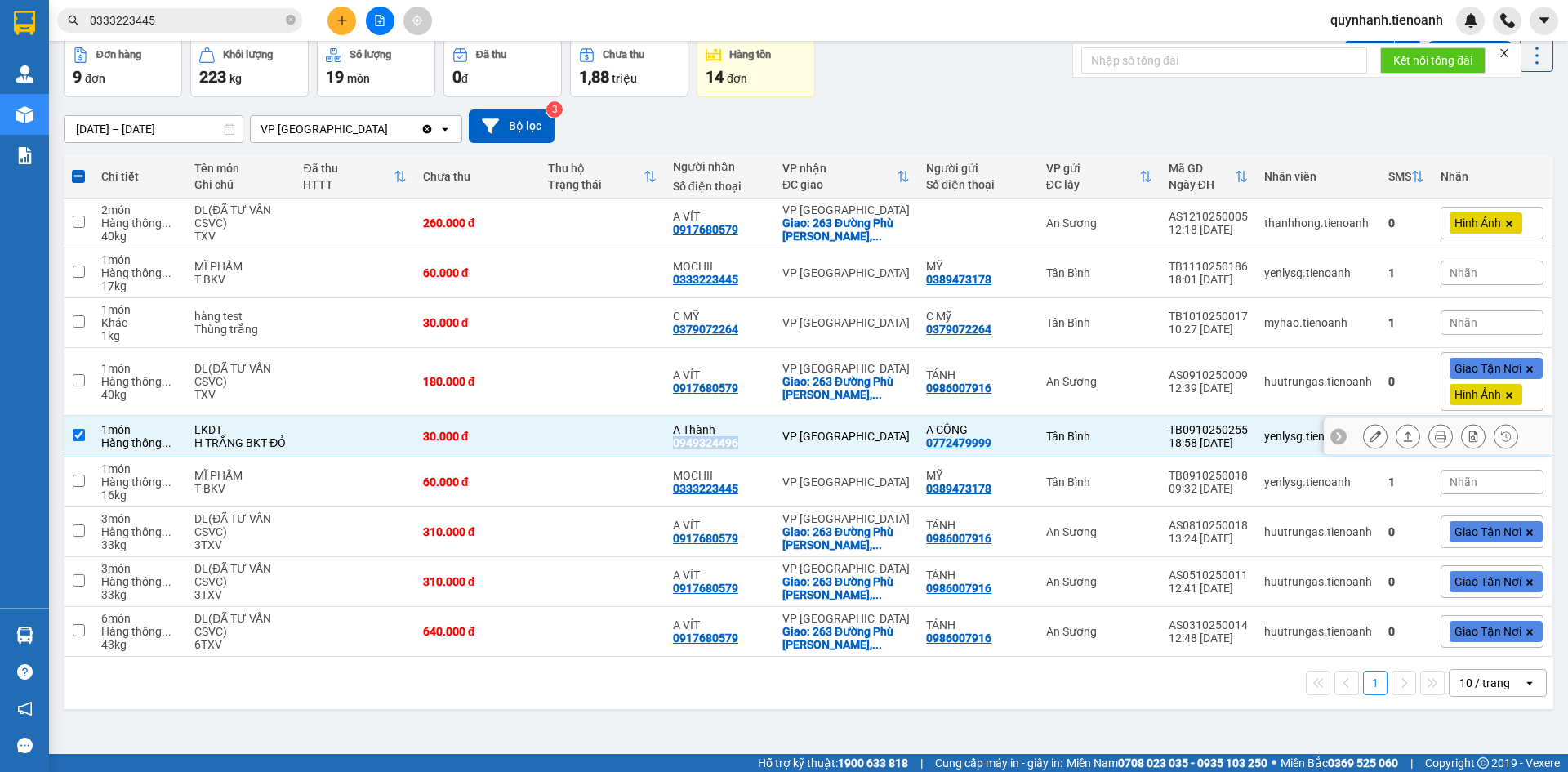
drag, startPoint x: 674, startPoint y: 442, endPoint x: 742, endPoint y: 452, distance: 68.7
click at [742, 452] on td "A Thành 0949324496" at bounding box center [720, 436] width 109 height 42
checkbox input "false"
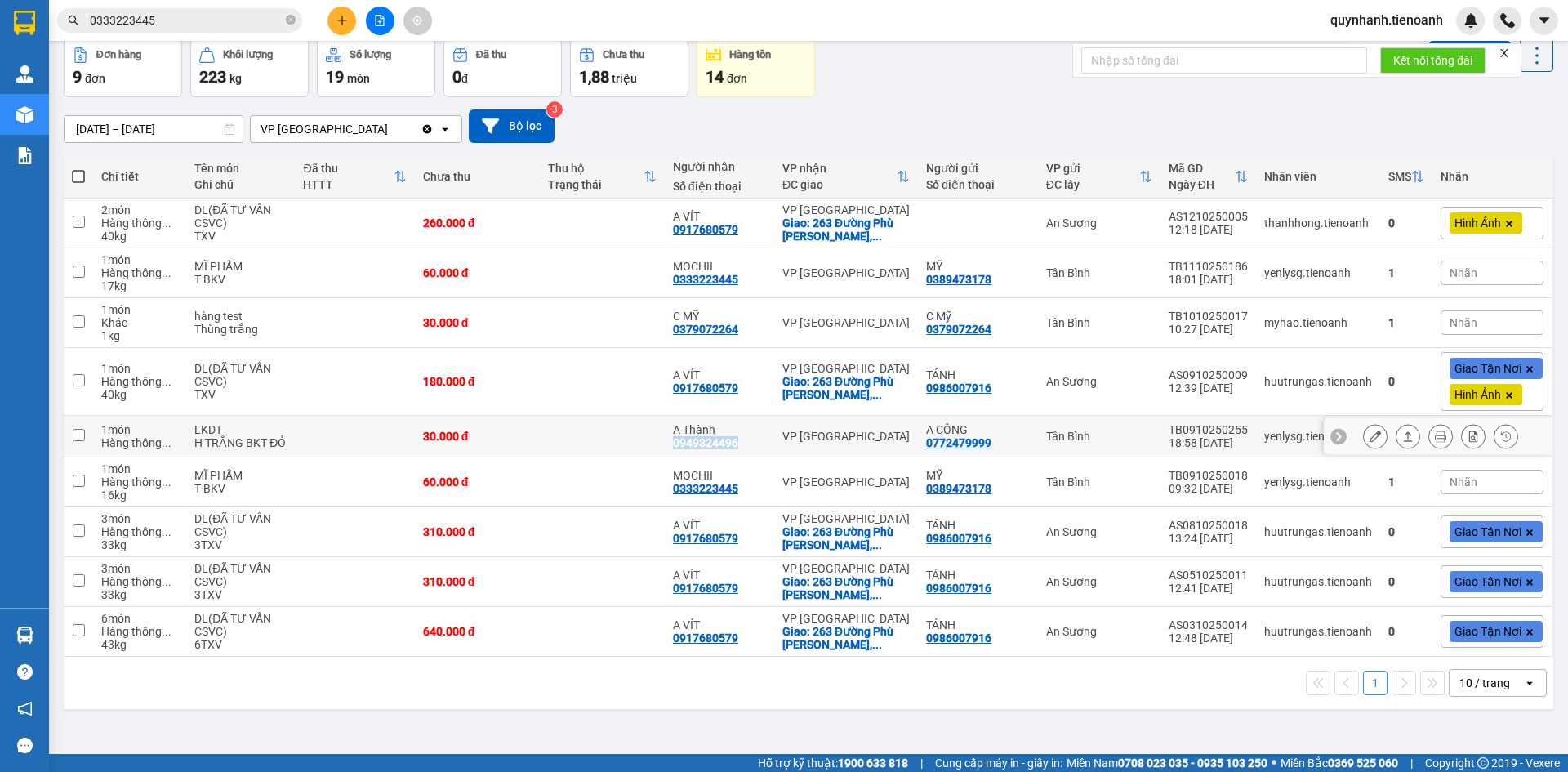
copy div "0949324496"
click at [291, 20] on icon "close-circle" at bounding box center [290, 19] width 9 height 9
paste input "0971184779"
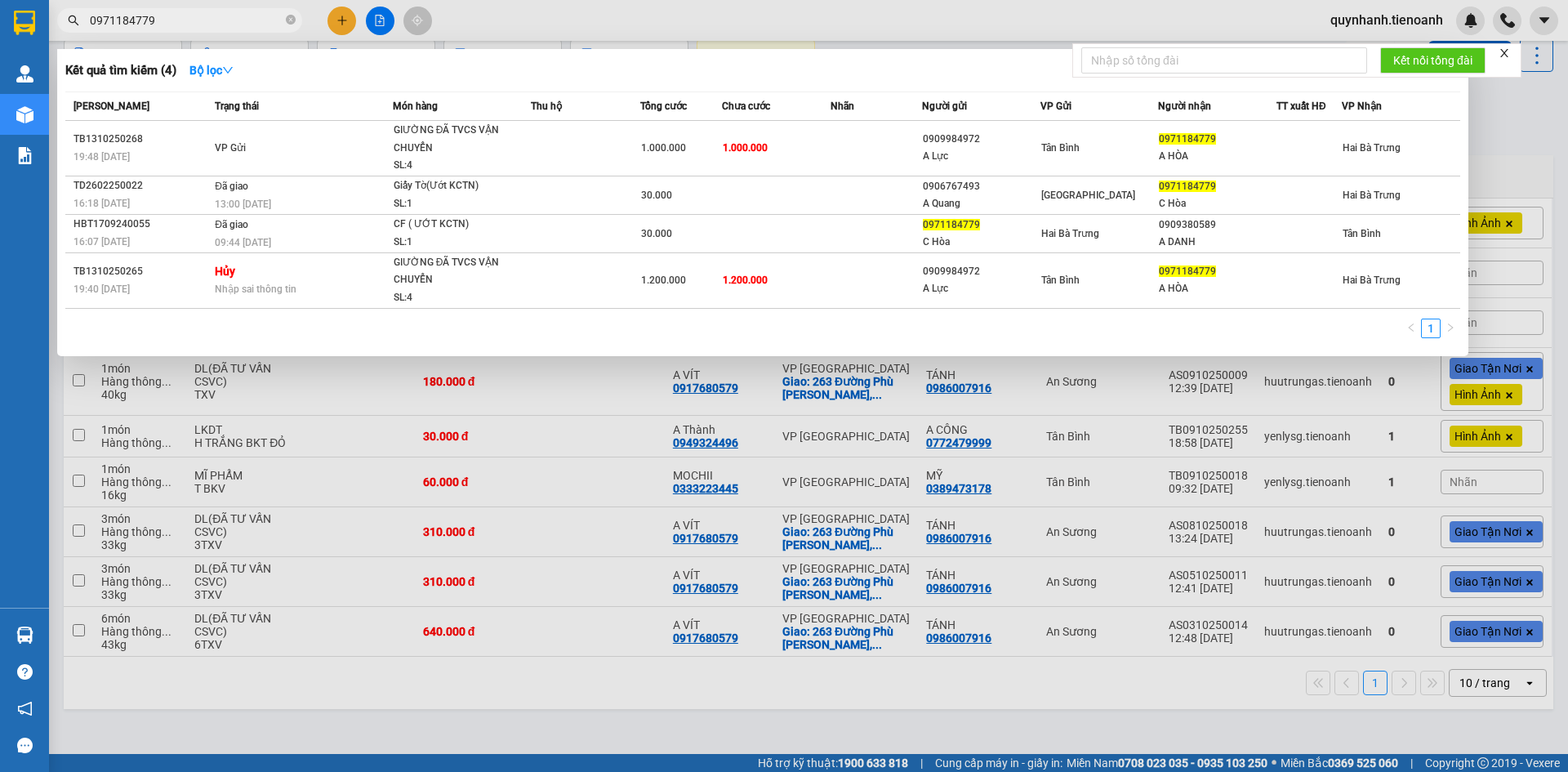
type input "0971184779"
click at [290, 19] on icon "close-circle" at bounding box center [290, 19] width 9 height 9
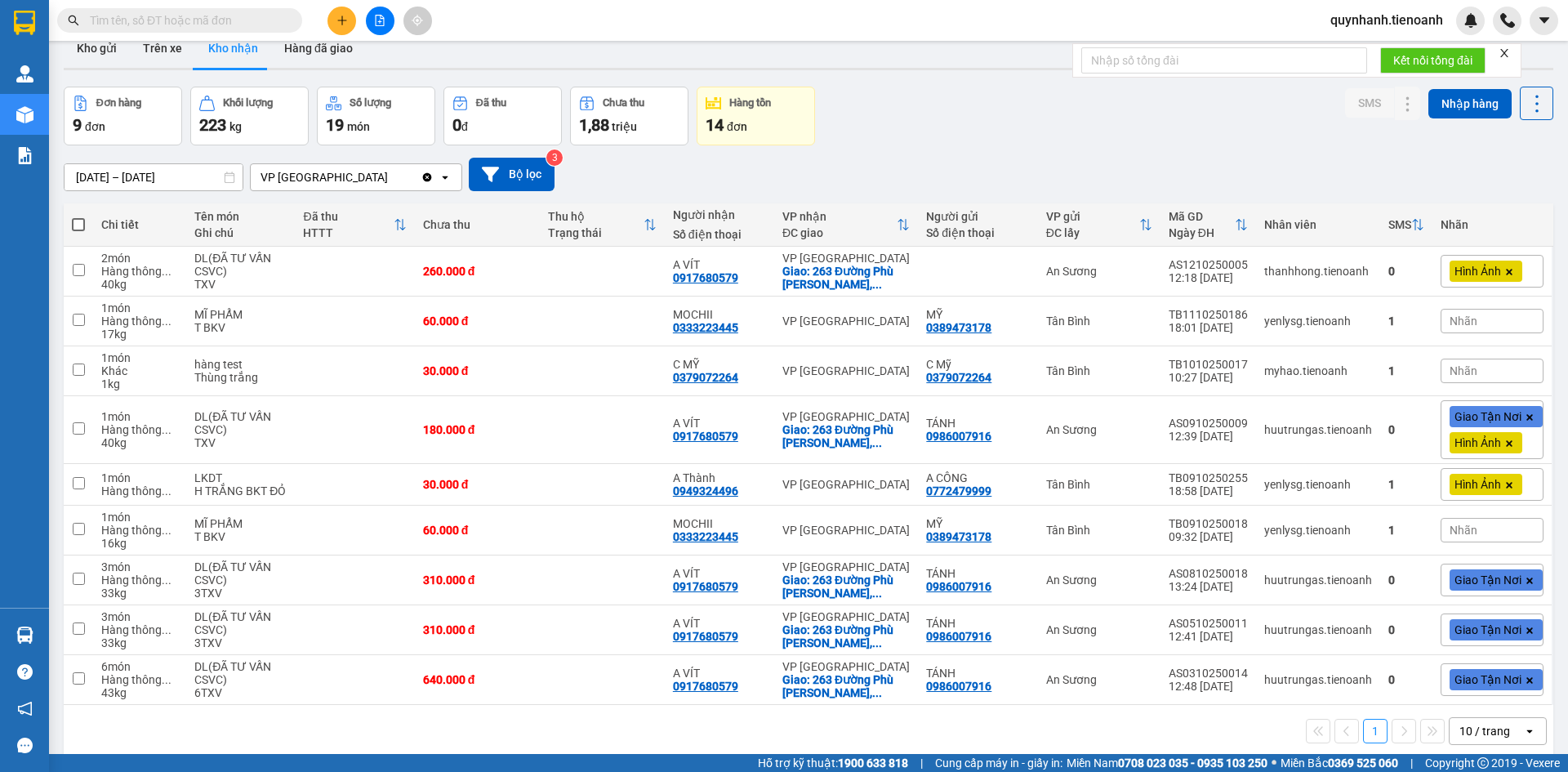
scroll to position [0, 0]
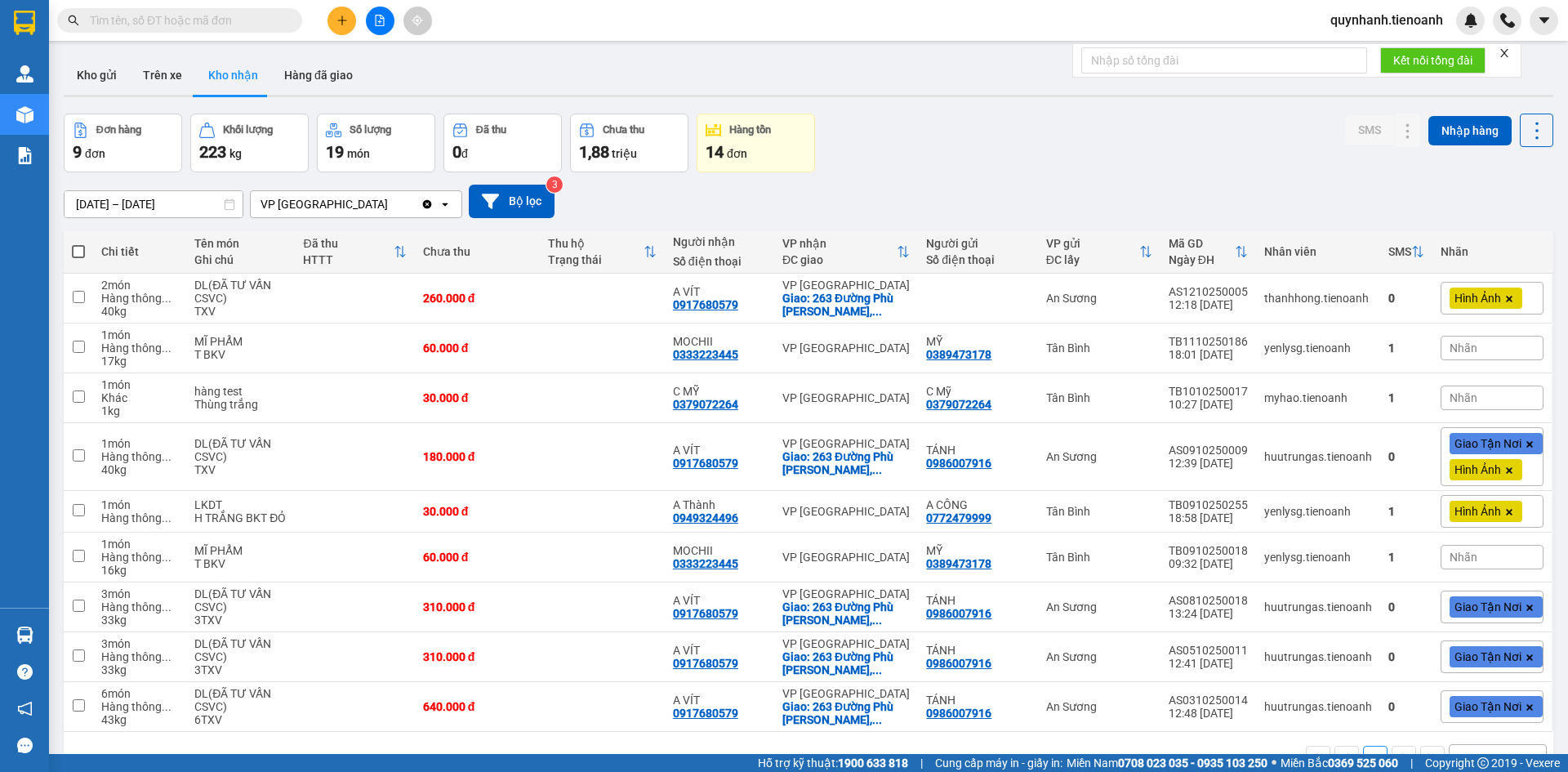
drag, startPoint x: 80, startPoint y: 87, endPoint x: 117, endPoint y: 105, distance: 41.1
click at [81, 87] on button "Kho gửi" at bounding box center [96, 75] width 66 height 39
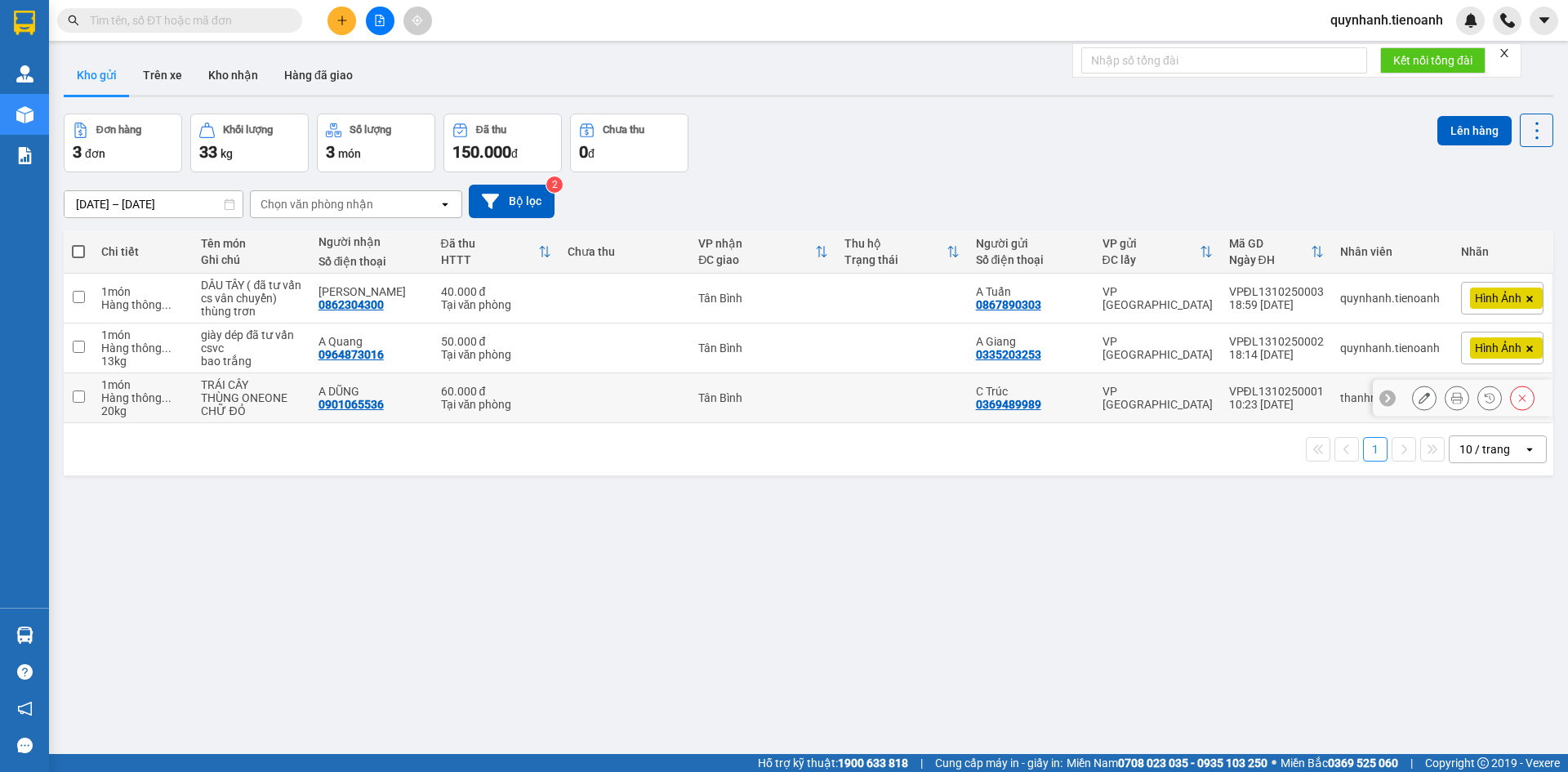
click at [73, 399] on input "checkbox" at bounding box center [79, 396] width 12 height 12
checkbox input "true"
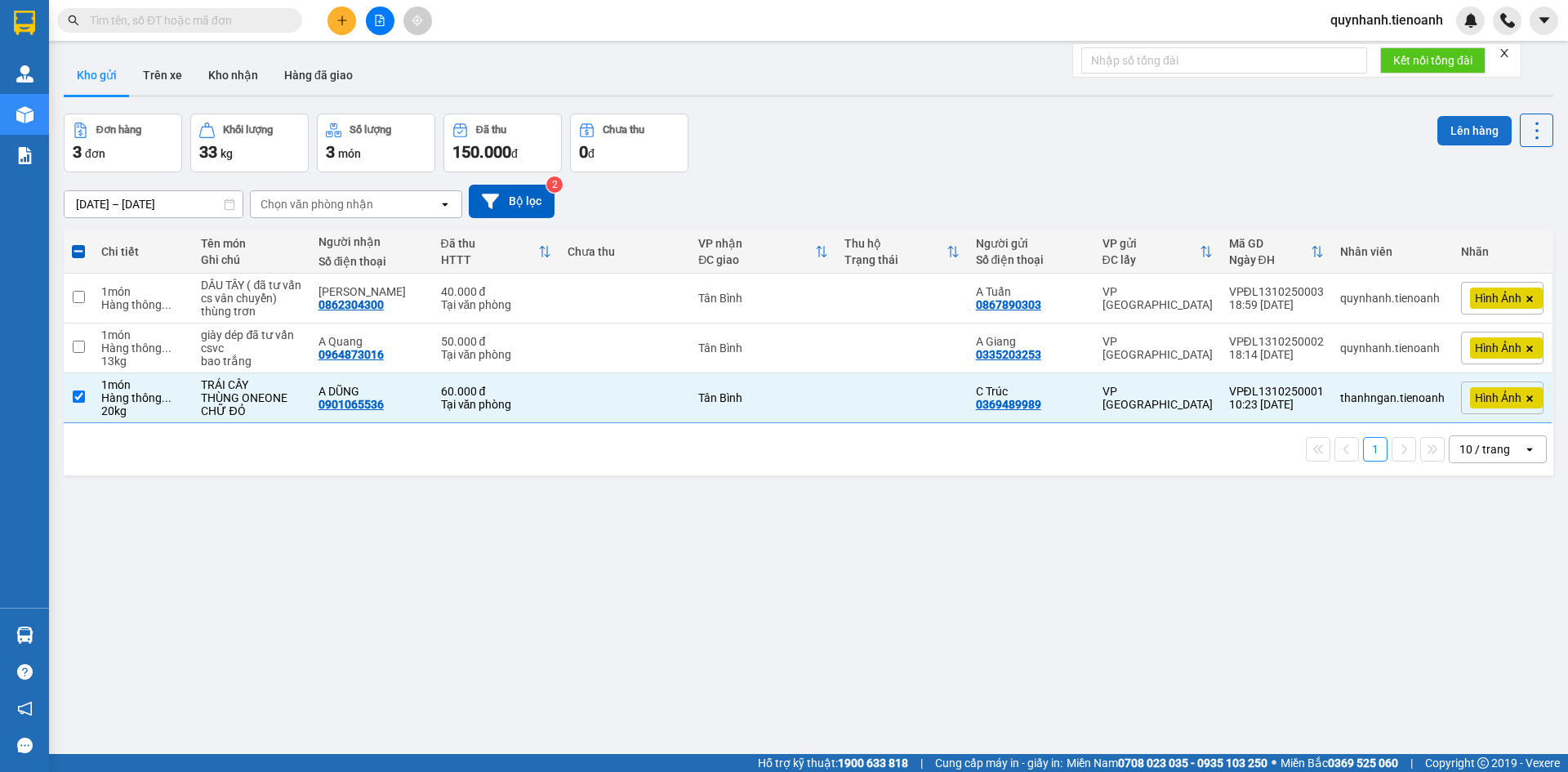
click at [1438, 126] on button "Lên hàng" at bounding box center [1474, 131] width 74 height 29
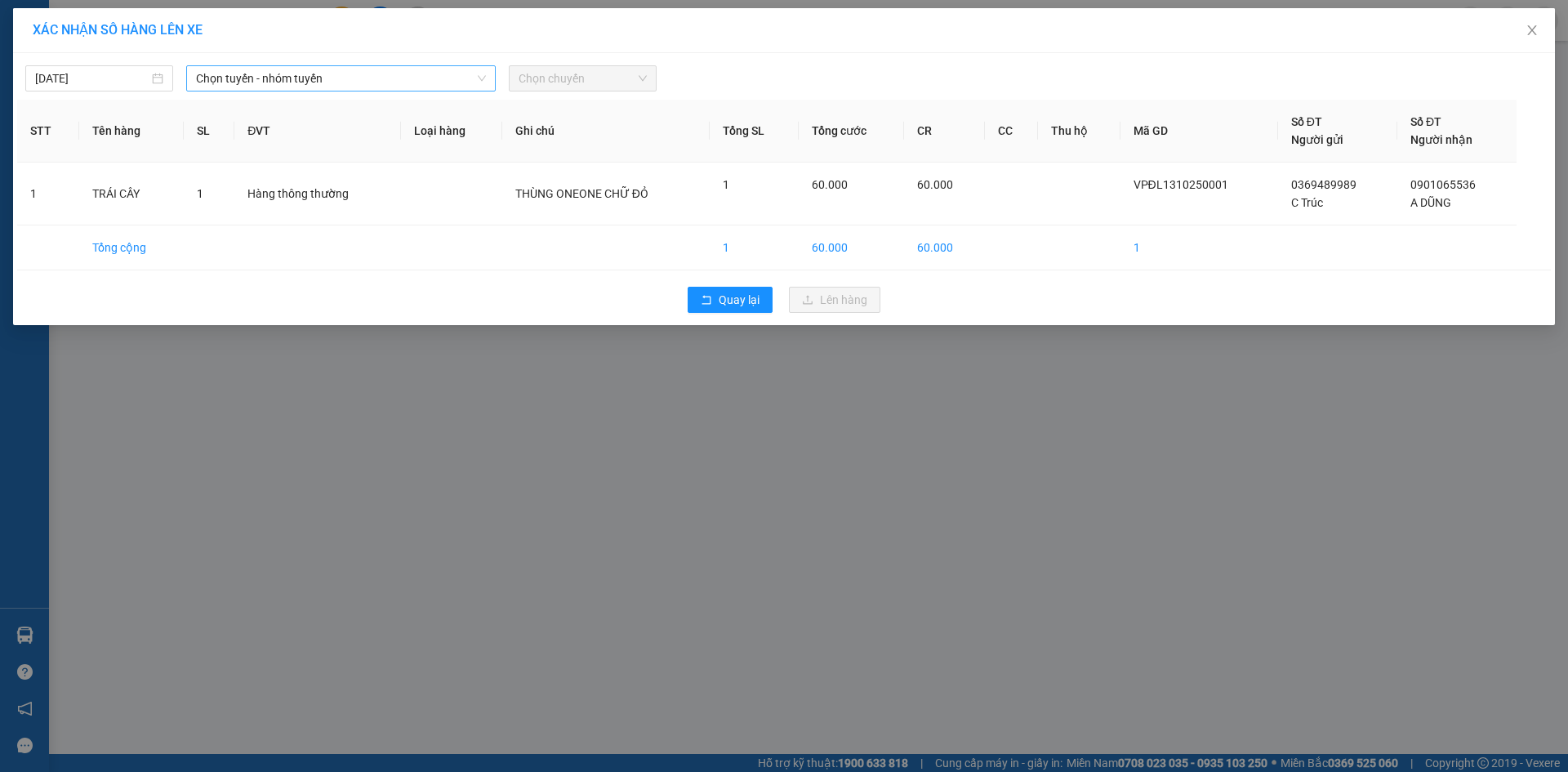
click at [358, 79] on span "Chọn tuyến - nhóm tuyến" at bounding box center [341, 78] width 290 height 25
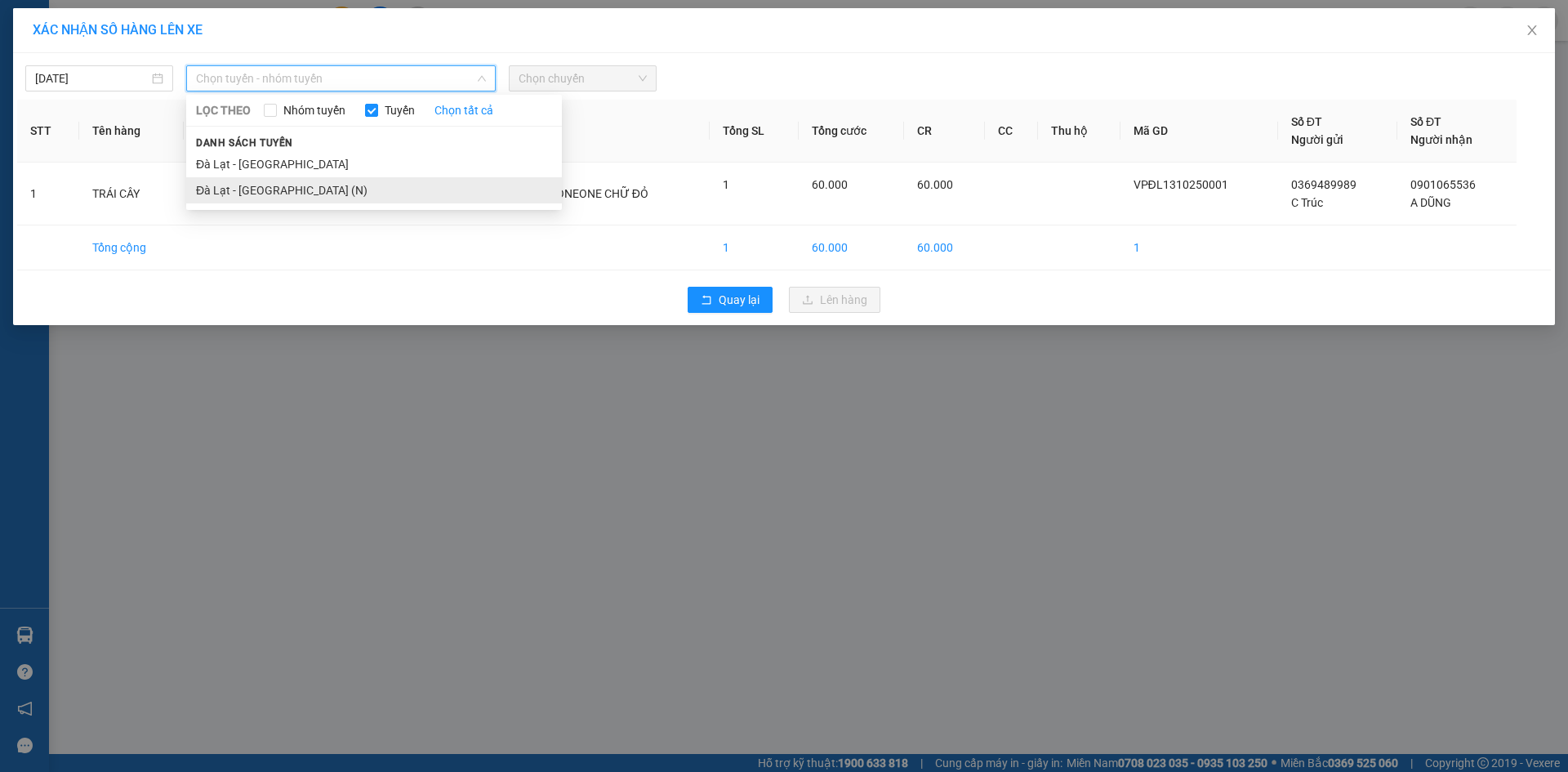
click at [232, 179] on li "Đà Lạt - [GEOGRAPHIC_DATA] (N)" at bounding box center [374, 190] width 376 height 26
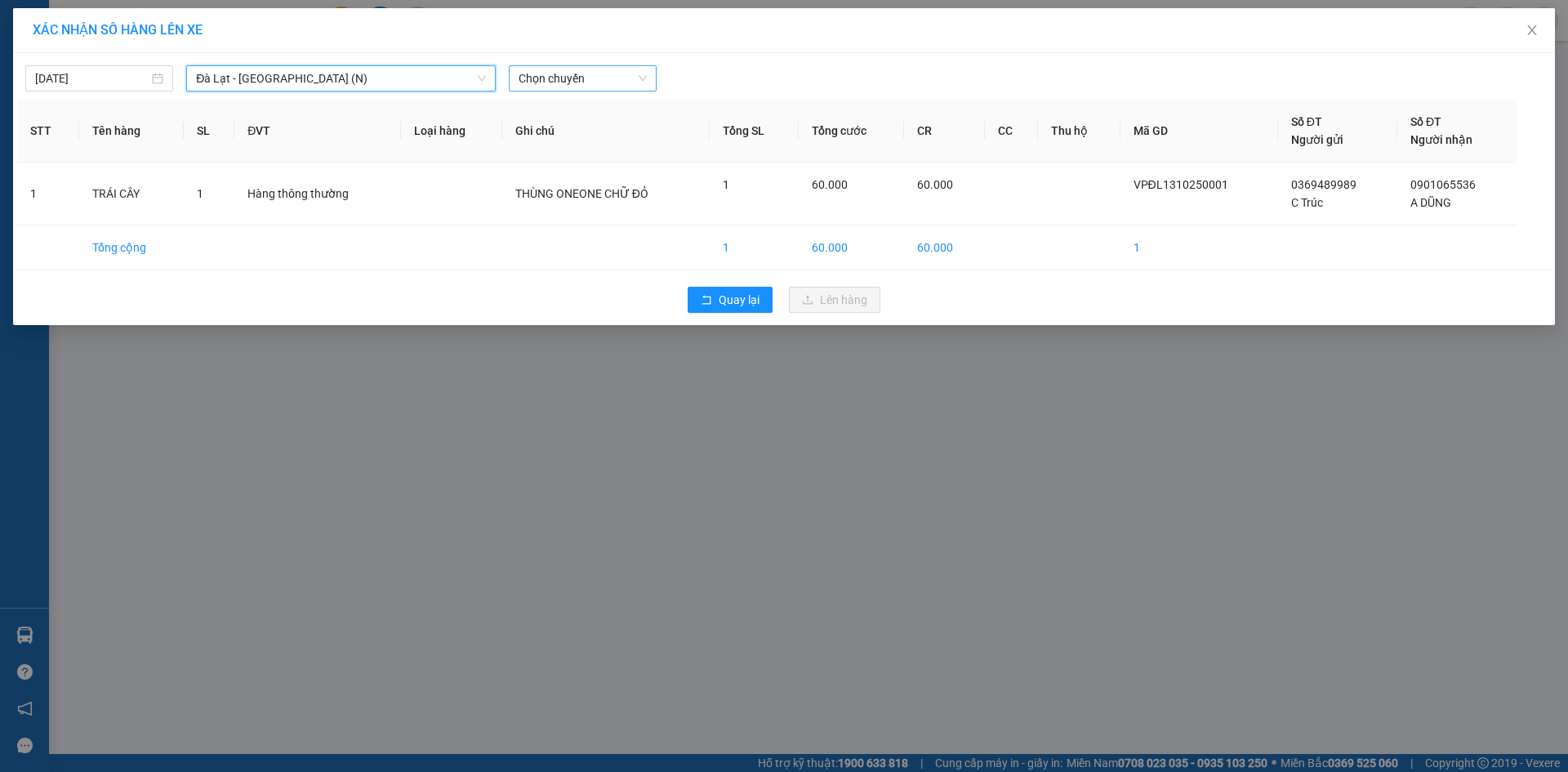
click at [607, 72] on span "Chọn chuyến" at bounding box center [582, 78] width 128 height 25
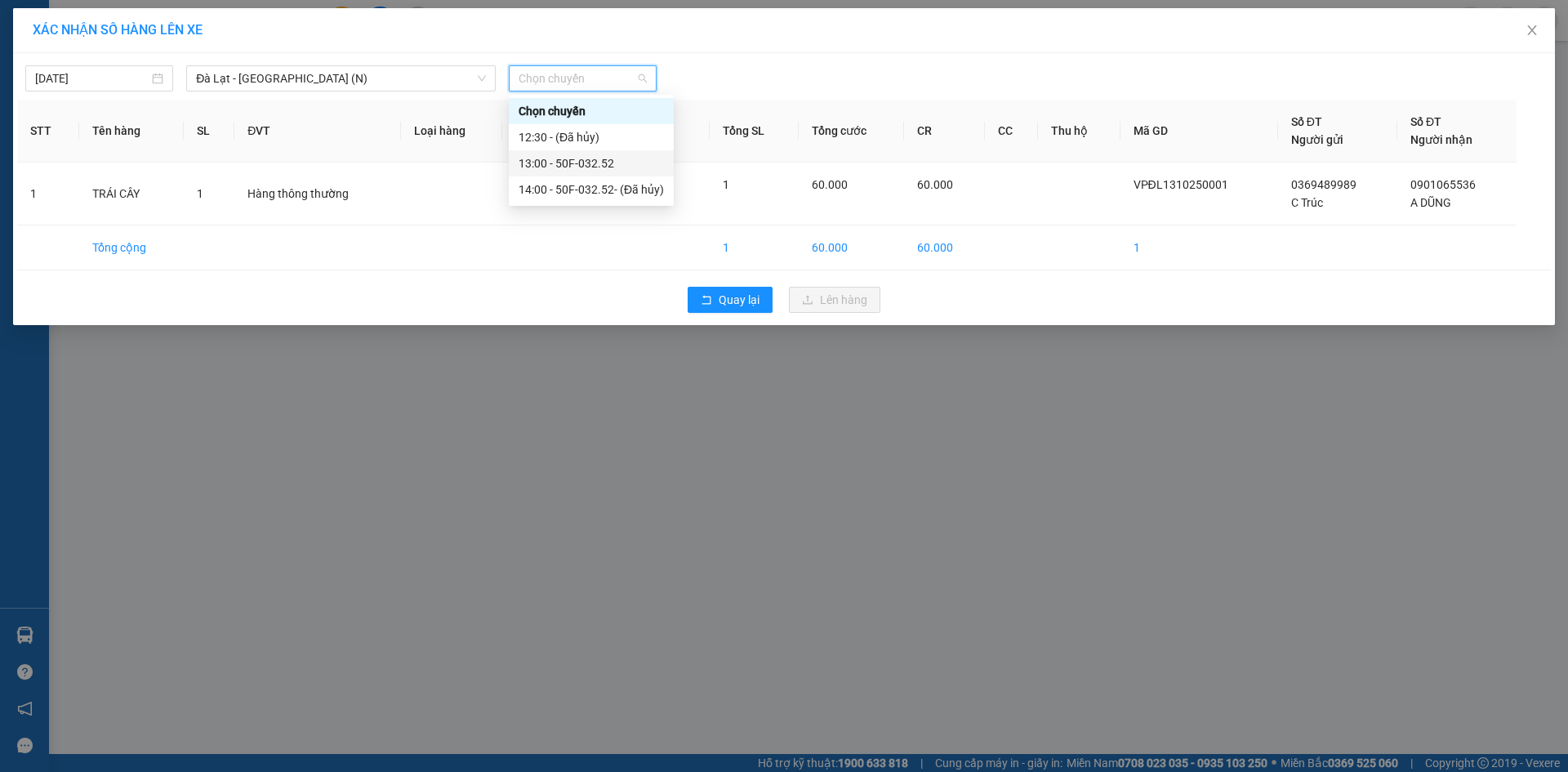
click at [603, 167] on div "13:00 - 50F-032.52" at bounding box center [591, 163] width 145 height 18
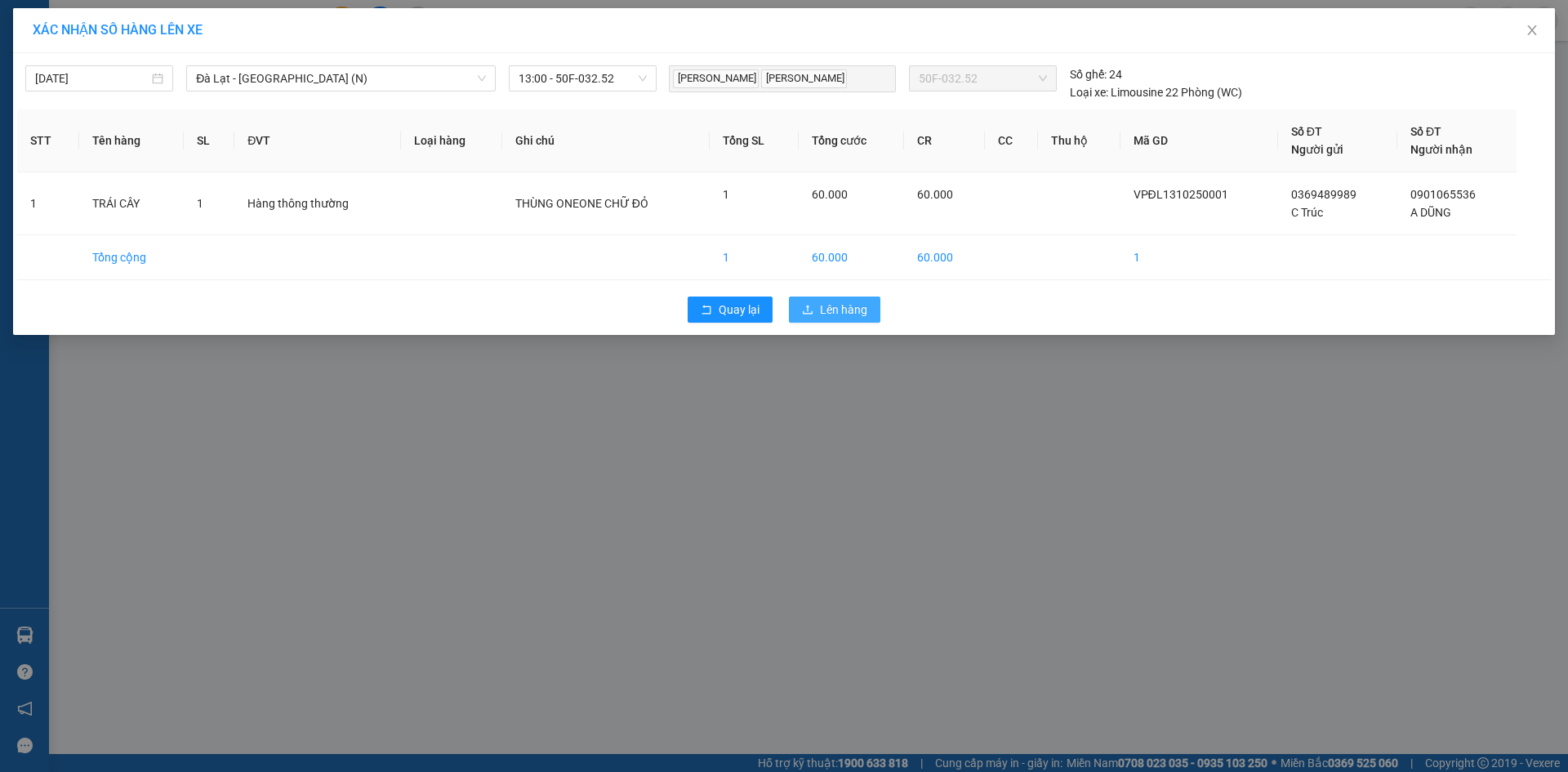
click at [834, 310] on span "Lên hàng" at bounding box center [842, 309] width 47 height 18
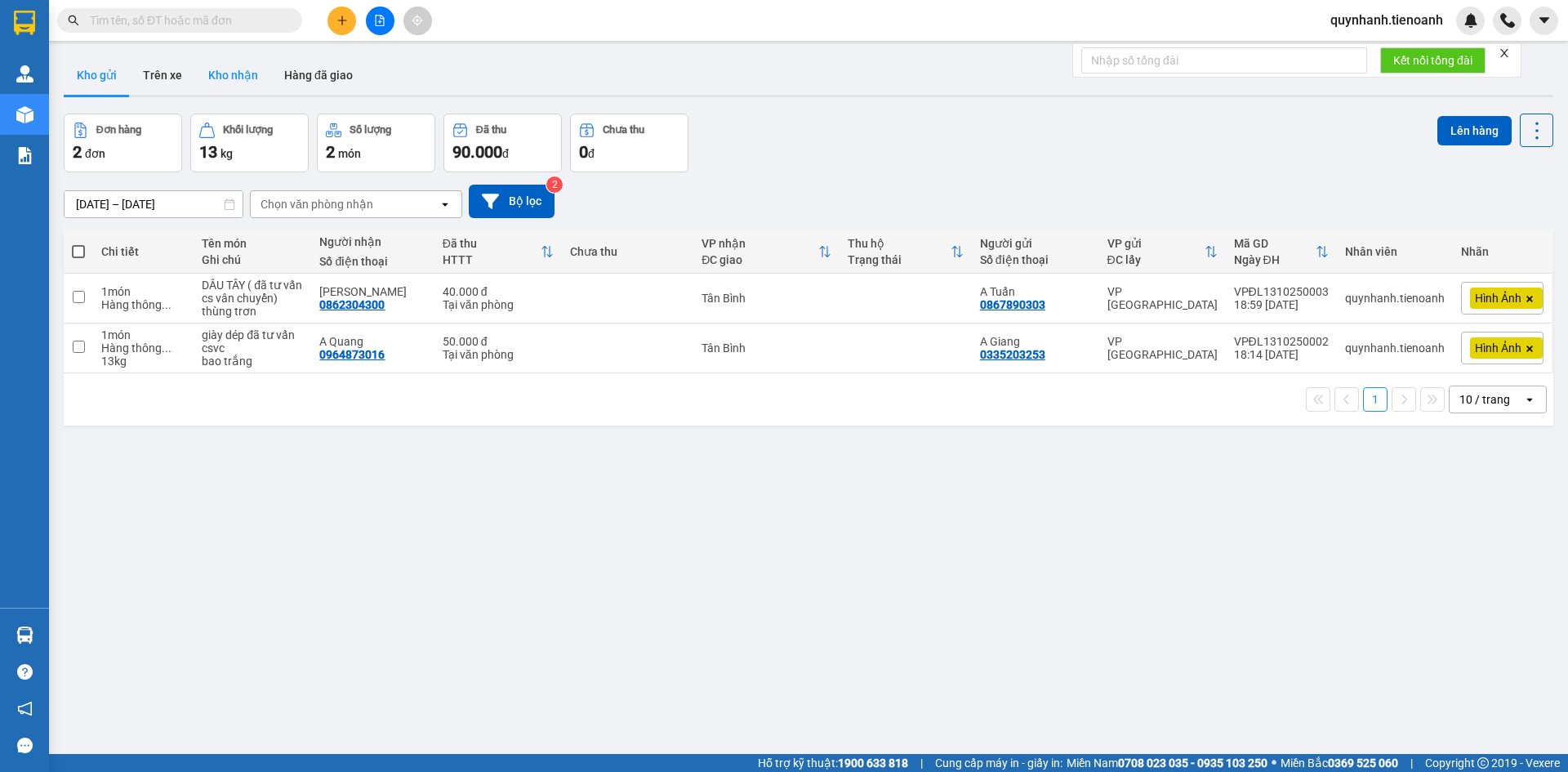
click at [232, 80] on button "Kho nhận" at bounding box center [233, 75] width 76 height 39
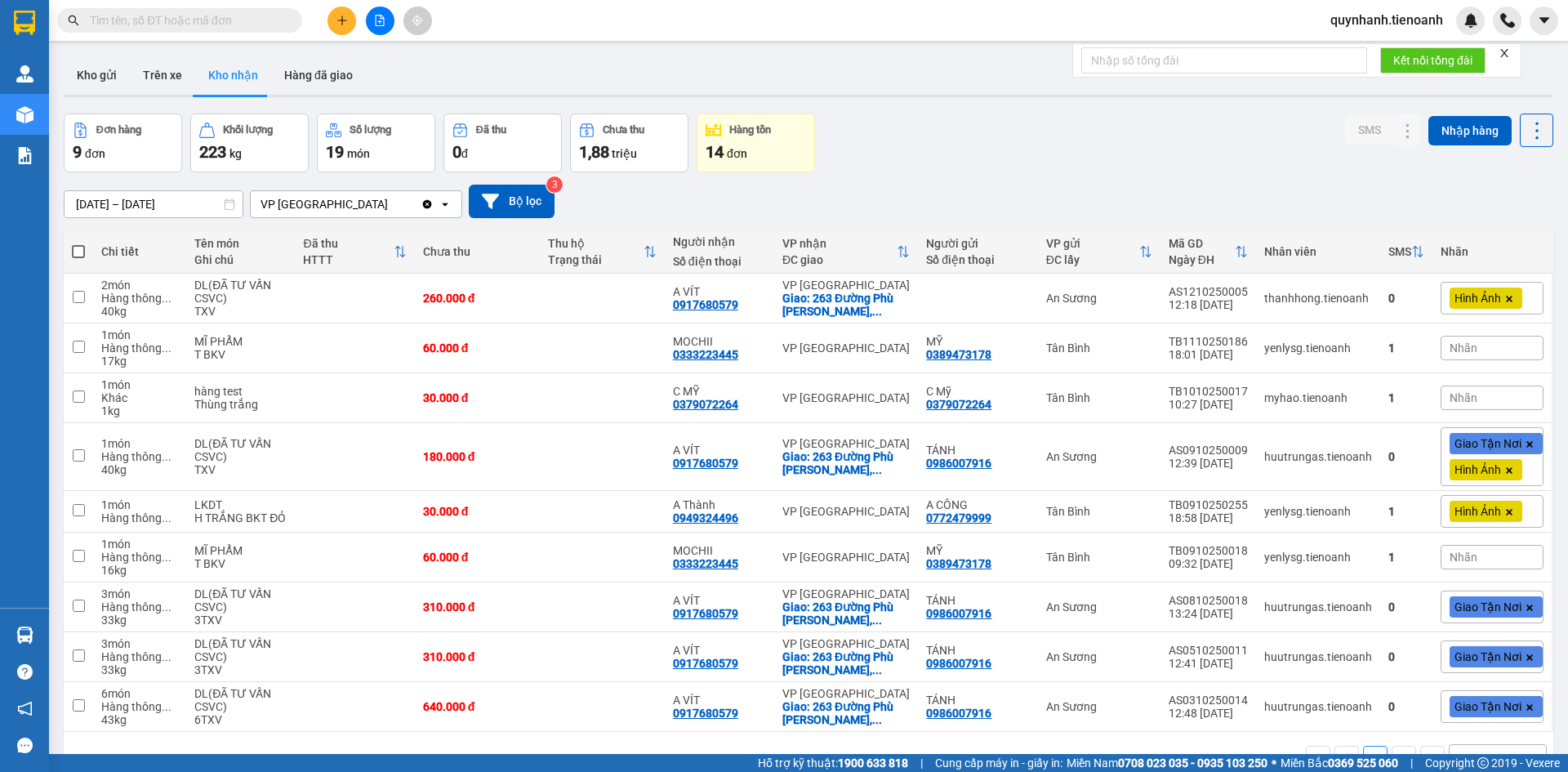
click at [959, 129] on div "Đơn hàng 9 đơn Khối lượng 223 kg Số lượng 19 món Đã thu 0 đ Chưa thu 1,88 triệu…" at bounding box center [808, 143] width 1489 height 59
click at [161, 79] on button "Trên xe" at bounding box center [162, 75] width 66 height 39
type input "[DATE] – [DATE]"
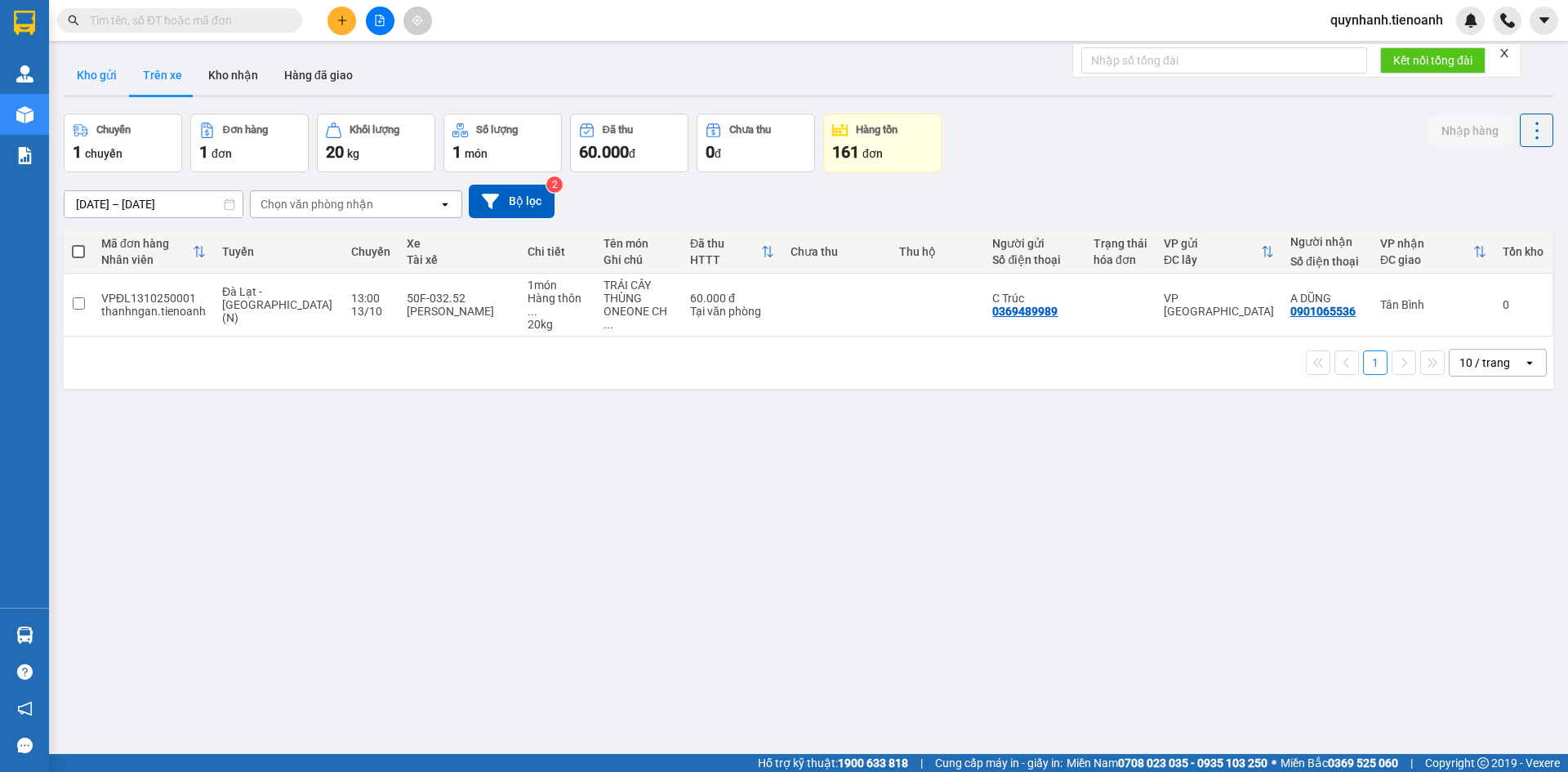
click at [95, 73] on button "Kho gửi" at bounding box center [96, 75] width 66 height 39
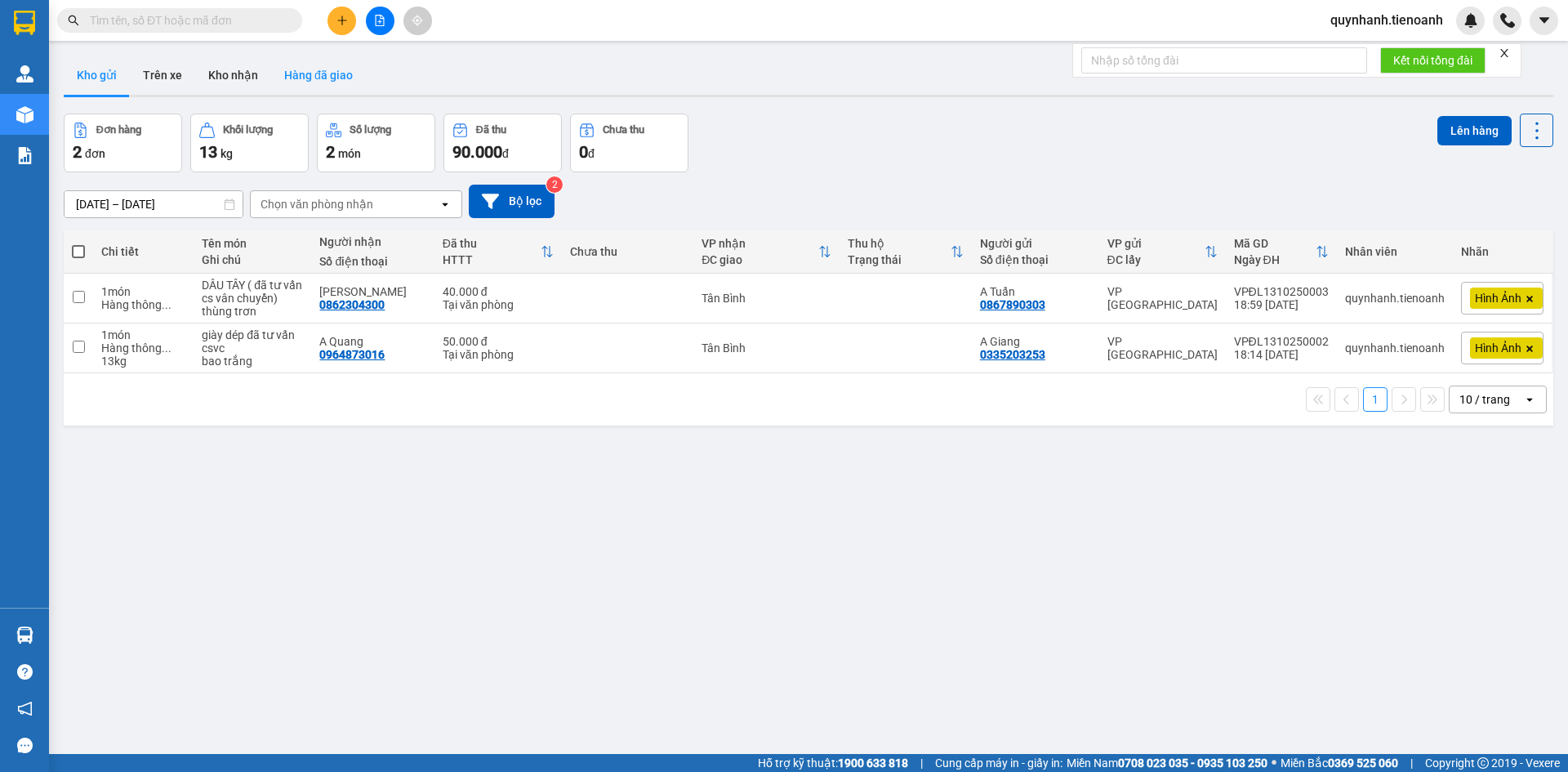
click at [313, 78] on button "Hàng đã giao" at bounding box center [318, 75] width 95 height 39
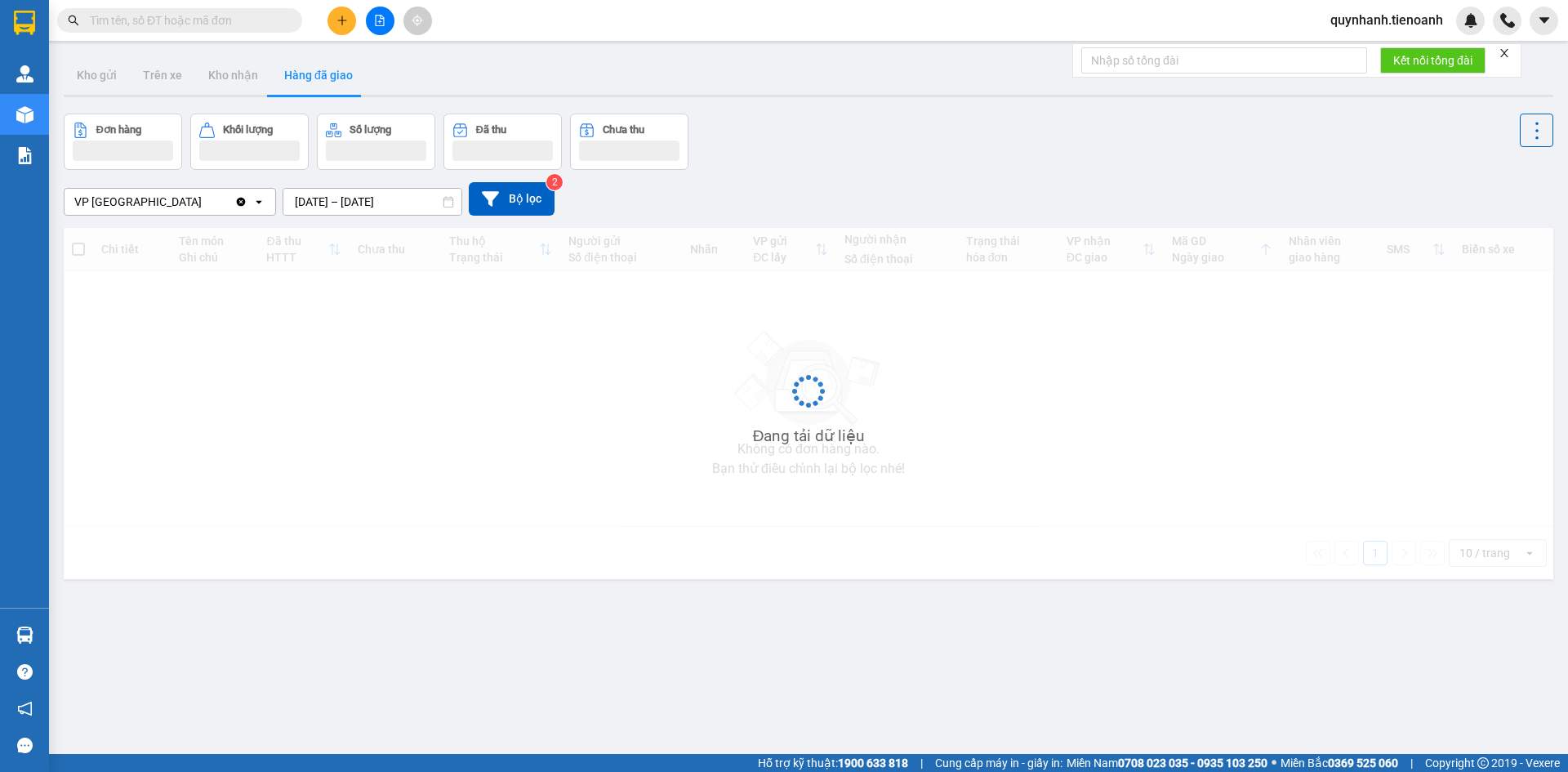
click at [314, 86] on button "Hàng đã giao" at bounding box center [318, 75] width 95 height 39
